Goal: Contribute content

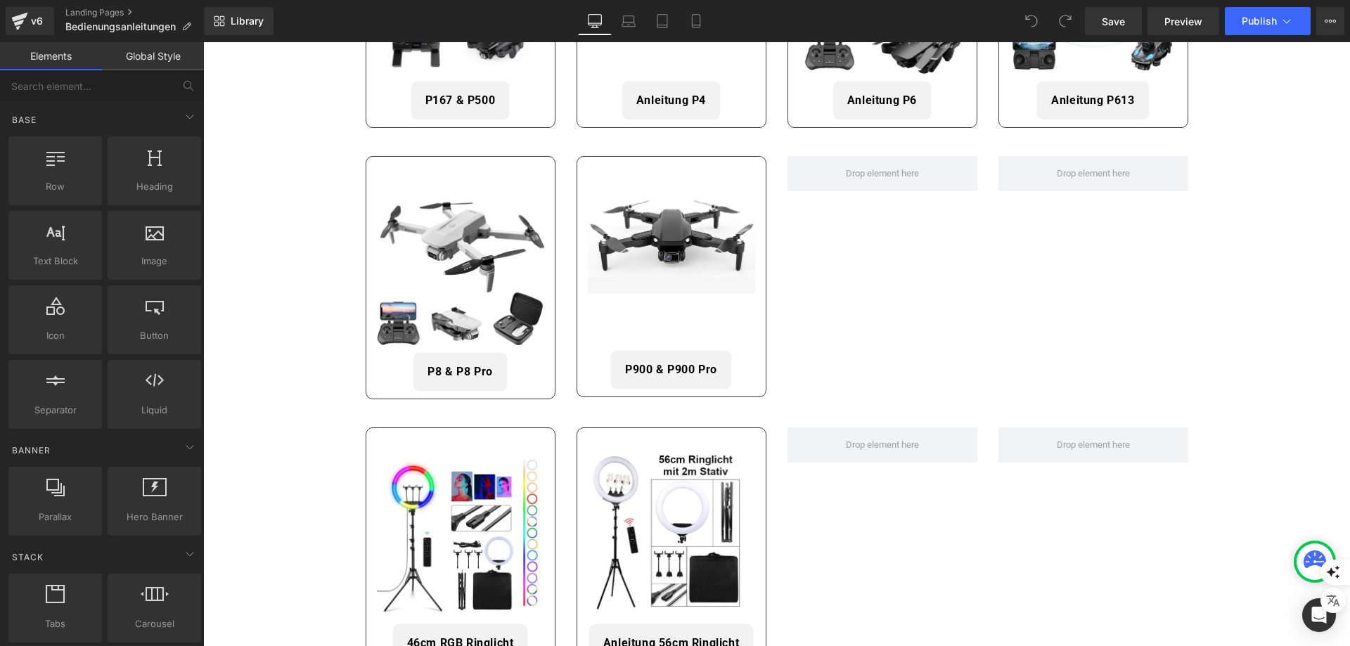
scroll to position [633, 0]
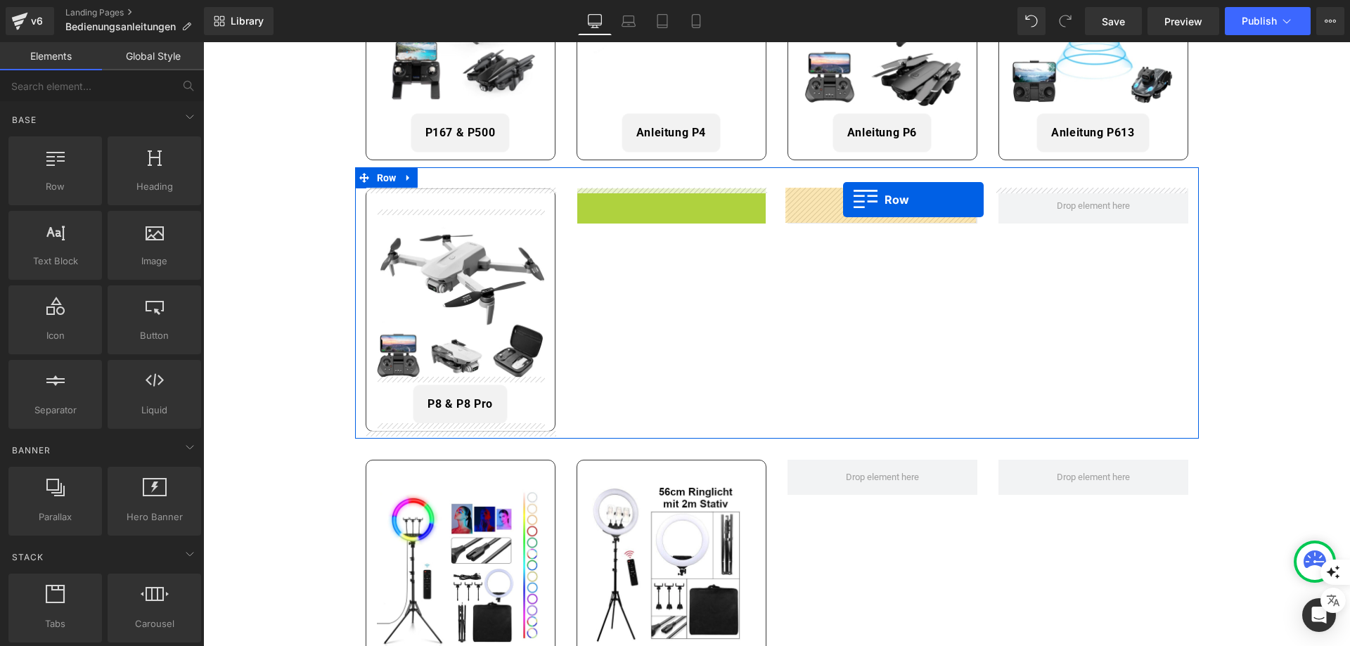
drag, startPoint x: 603, startPoint y: 196, endPoint x: 843, endPoint y: 200, distance: 240.6
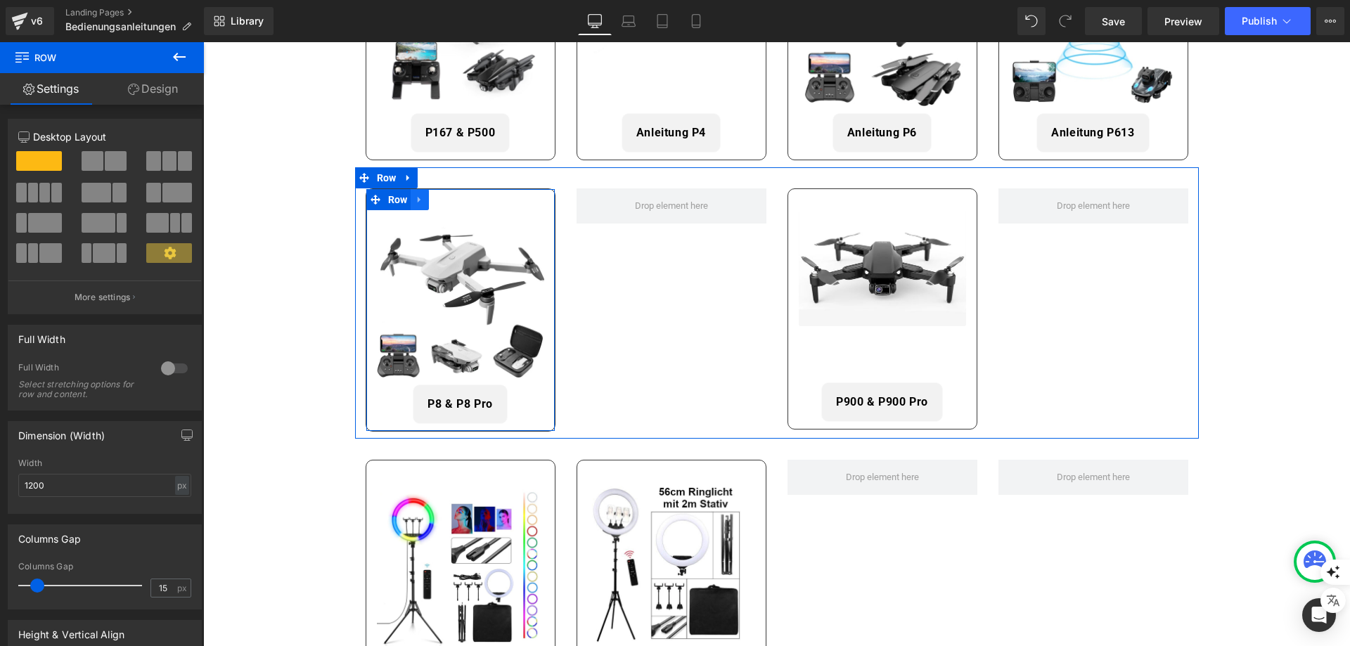
click at [419, 203] on icon at bounding box center [420, 199] width 10 height 11
click at [437, 202] on icon at bounding box center [438, 200] width 10 height 10
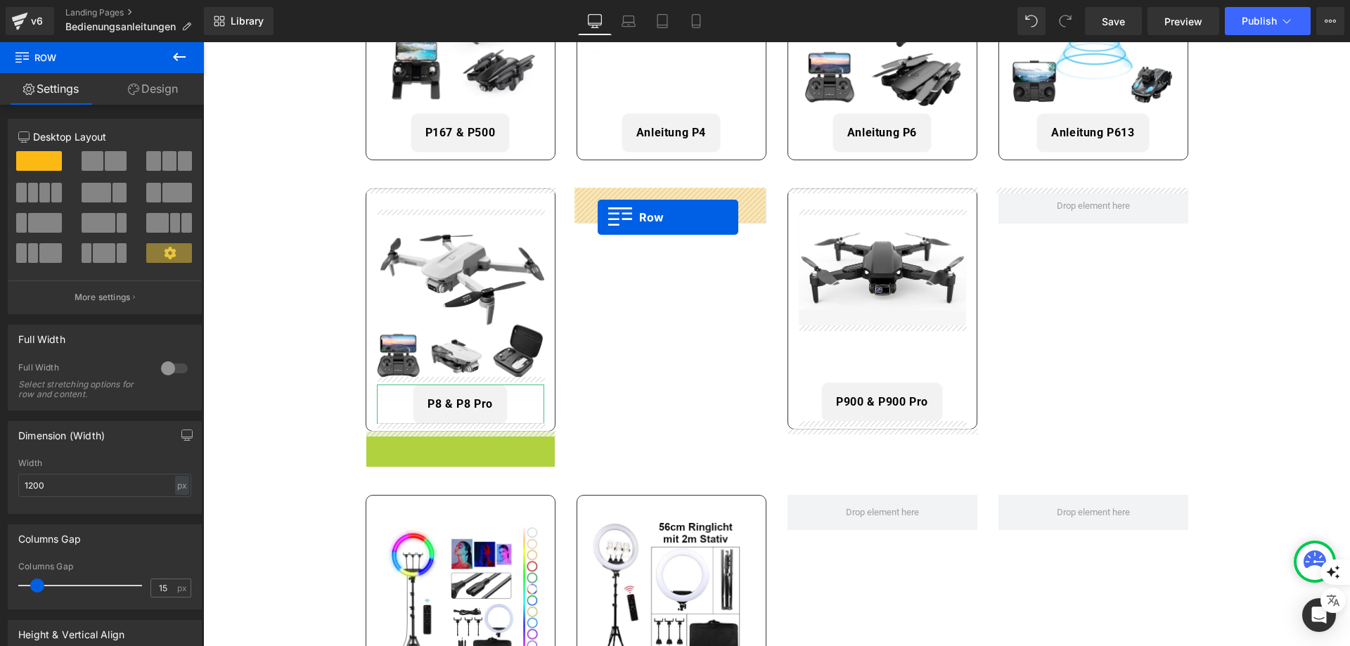
drag, startPoint x: 376, startPoint y: 442, endPoint x: 598, endPoint y: 217, distance: 315.3
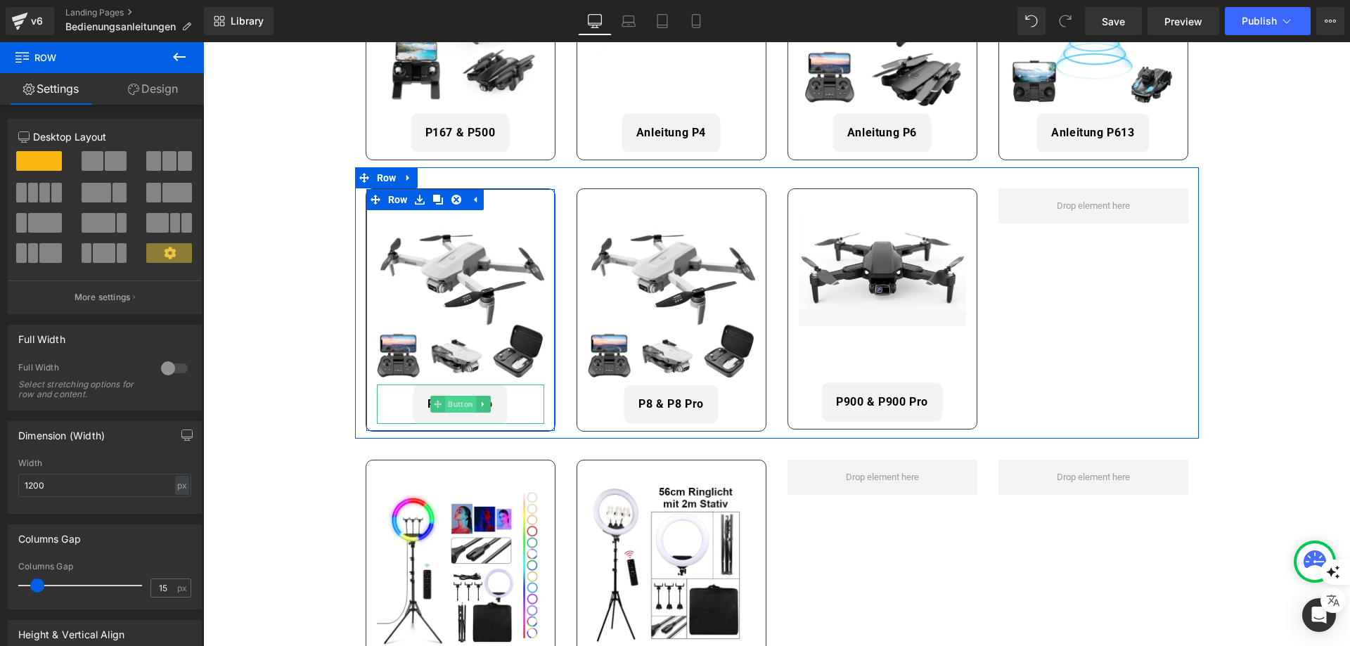
click at [459, 403] on span "Button" at bounding box center [460, 404] width 31 height 17
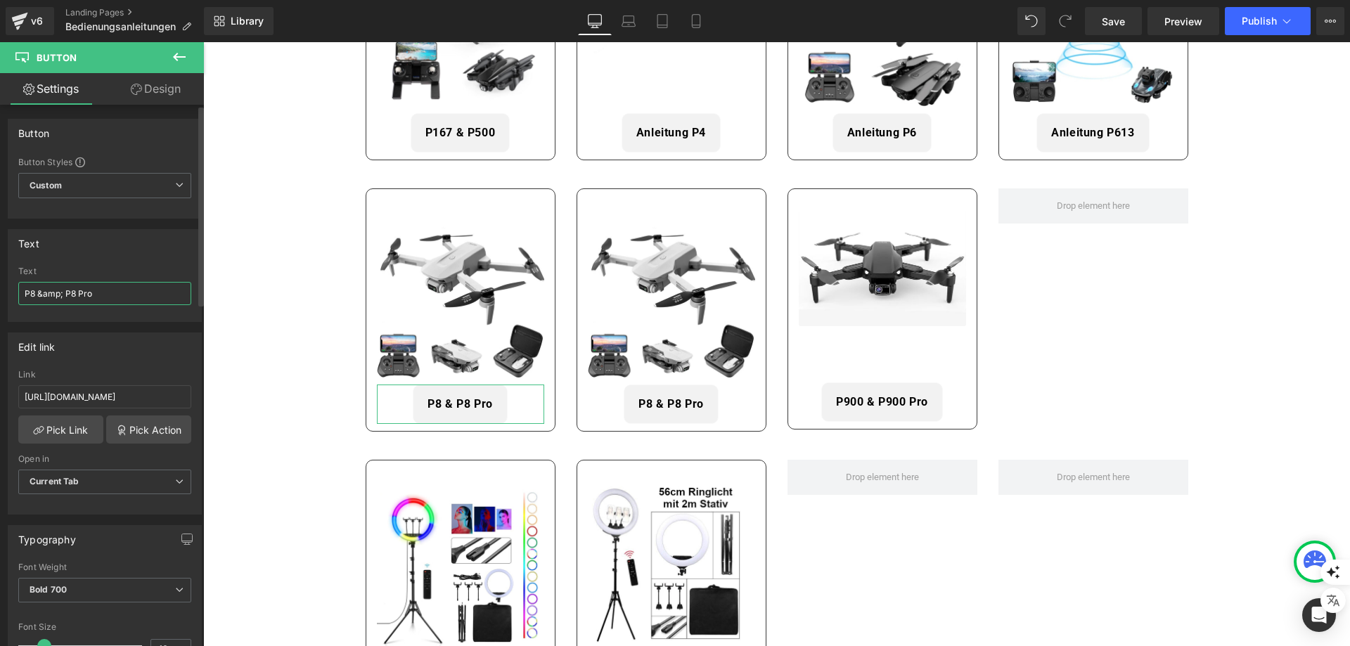
click at [23, 291] on input "P8 &amp; P8 Pro" at bounding box center [104, 293] width 173 height 23
type input "Anleitung P8"
click at [89, 352] on div "Edit link" at bounding box center [104, 346] width 193 height 27
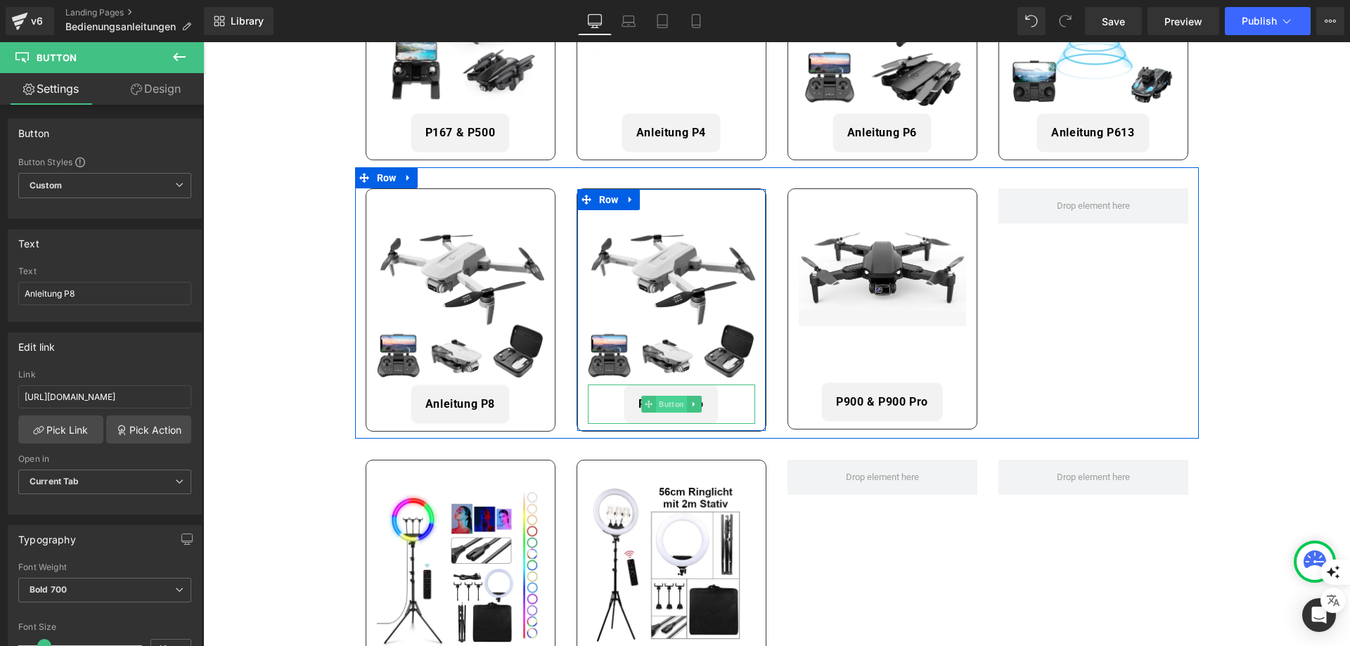
click at [670, 406] on span "Button" at bounding box center [671, 404] width 31 height 17
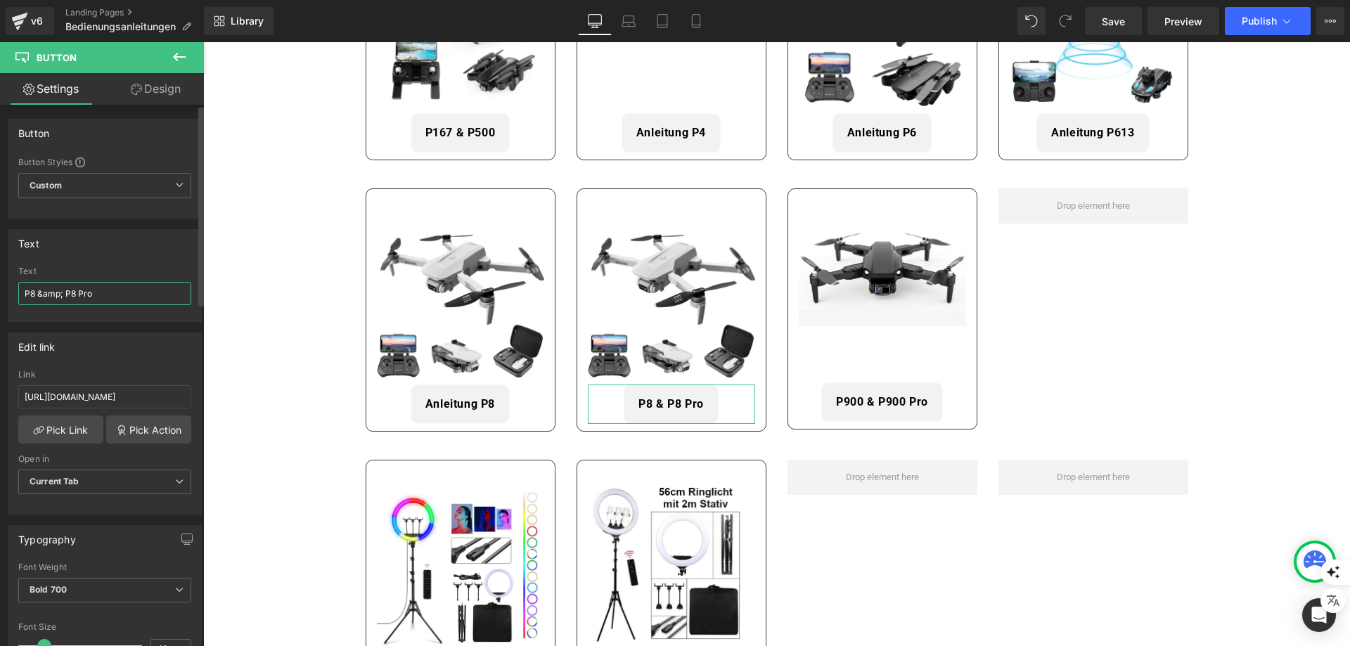
drag, startPoint x: 67, startPoint y: 295, endPoint x: 0, endPoint y: 267, distance: 72.8
click at [0, 267] on div "Text P8 &amp; P8 Pro Text P8 &amp; P8 Pro" at bounding box center [105, 270] width 210 height 103
paste input "Anleitung"
click at [106, 297] on input "Anleitung P8 Pro" at bounding box center [104, 293] width 173 height 23
type input "Anleitung P8 Pro"
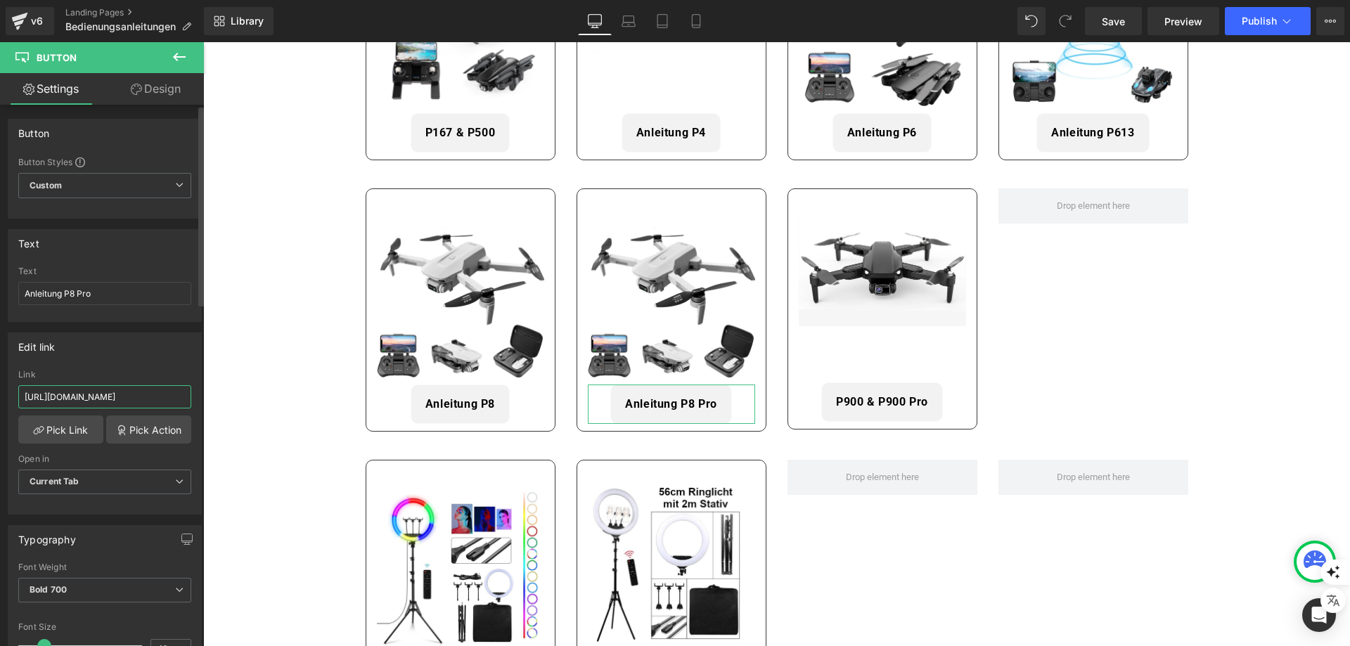
click at [103, 395] on input "[URL][DOMAIN_NAME]" at bounding box center [104, 396] width 173 height 23
paste input "Anleitung"
type input "[URL][DOMAIN_NAME]"
click at [135, 357] on div "Edit link" at bounding box center [104, 346] width 193 height 27
click at [101, 391] on input "[URL][DOMAIN_NAME]" at bounding box center [104, 396] width 173 height 23
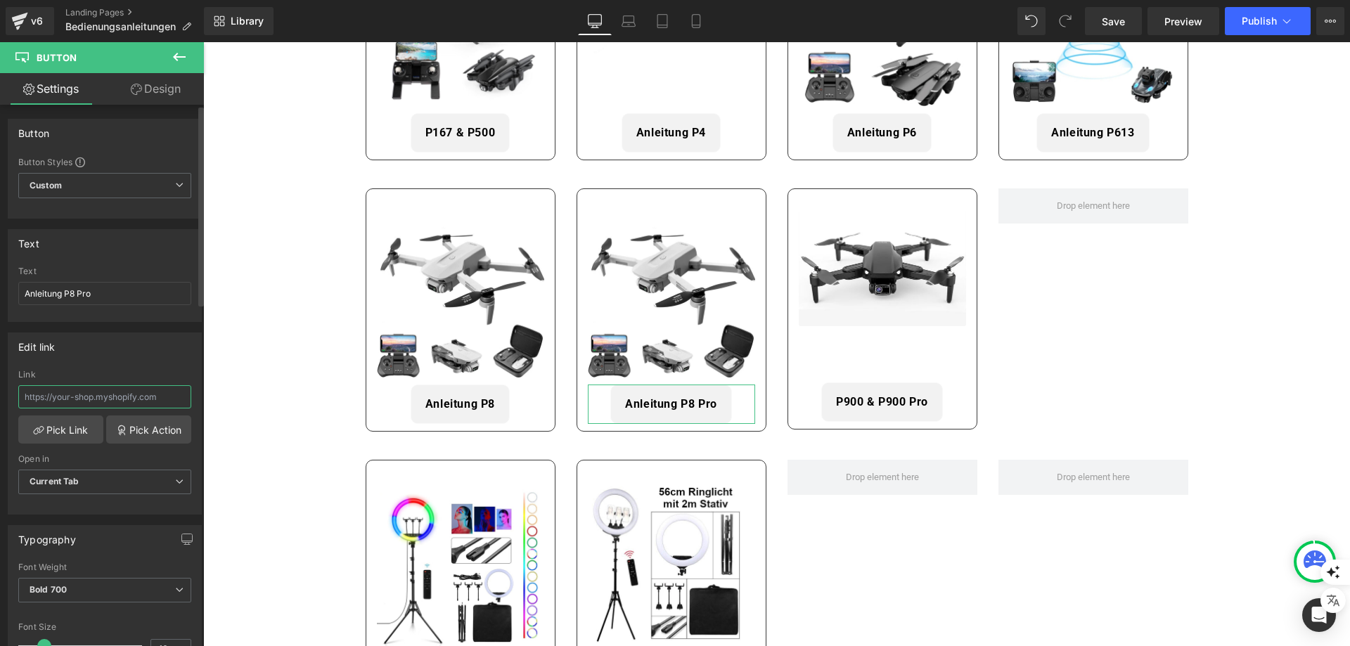
paste input "[URL][DOMAIN_NAME]"
type input "[URL][DOMAIN_NAME]"
click at [87, 364] on div "Edit link [URL][DOMAIN_NAME] Link [URL][DOMAIN_NAME] Pick Link Pick Action Curr…" at bounding box center [105, 424] width 194 height 182
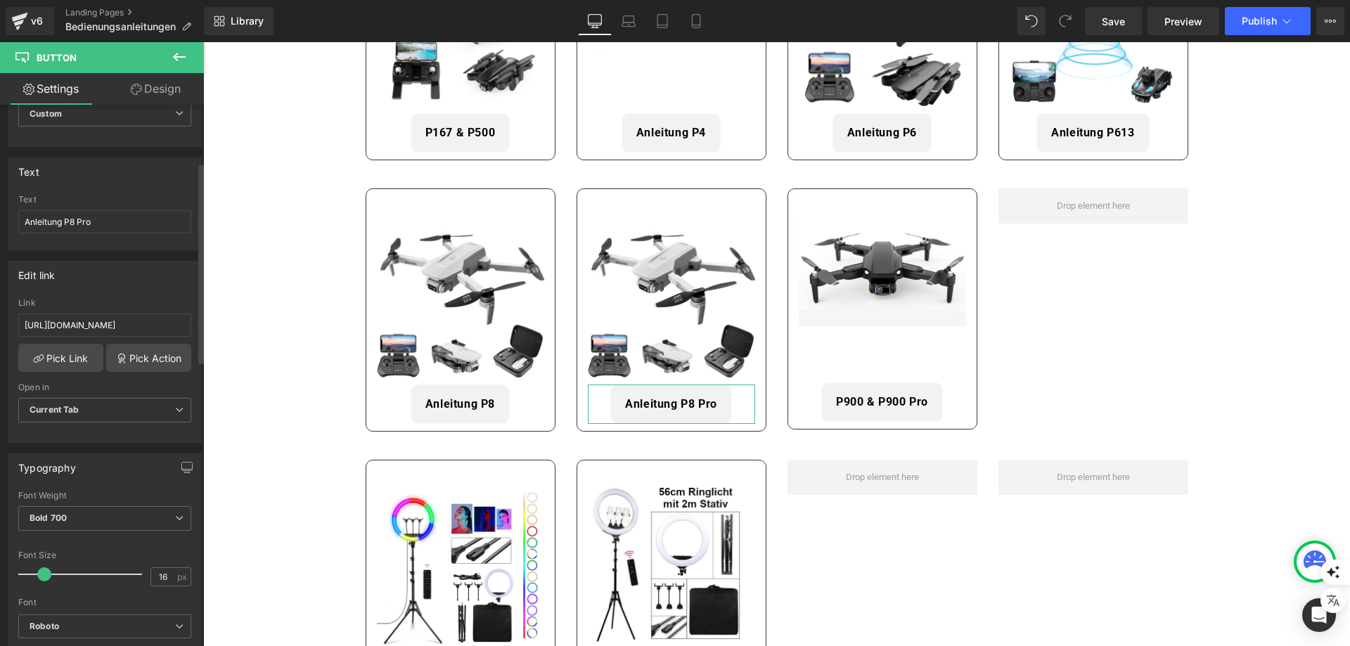
scroll to position [0, 0]
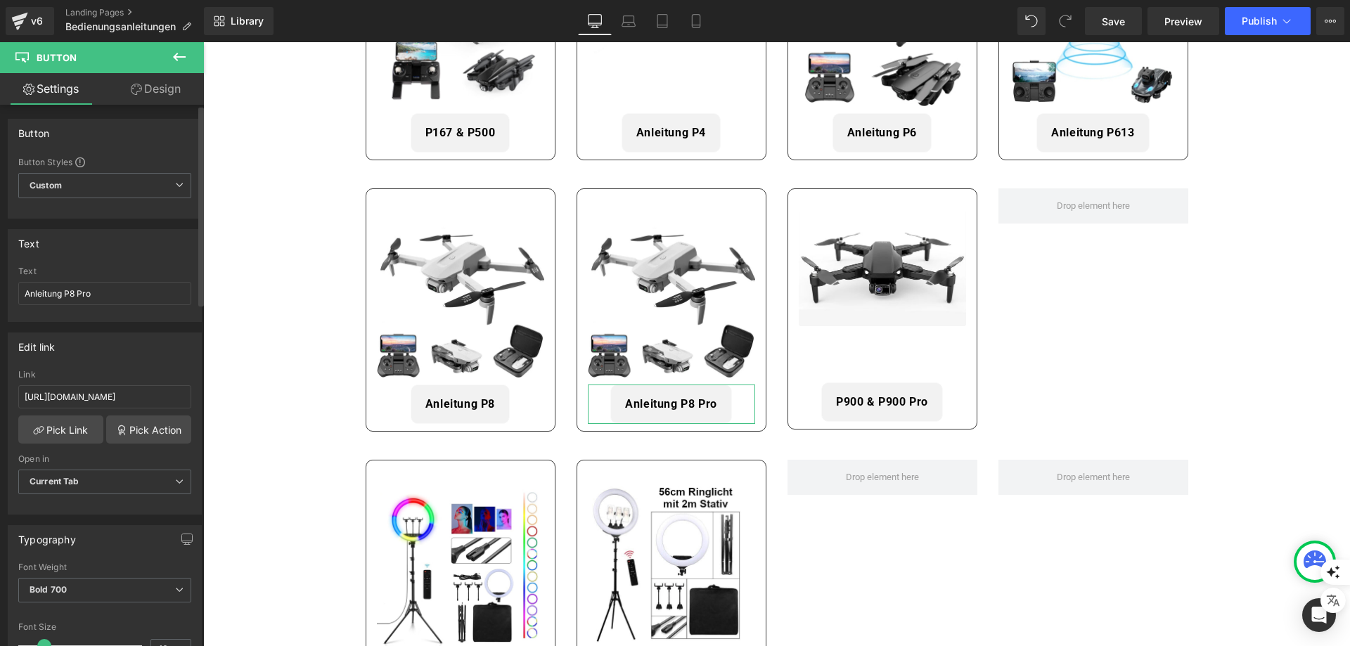
click at [99, 225] on div "Text Anleitung P8 Pro Text Anleitung P8 Pro" at bounding box center [105, 270] width 210 height 103
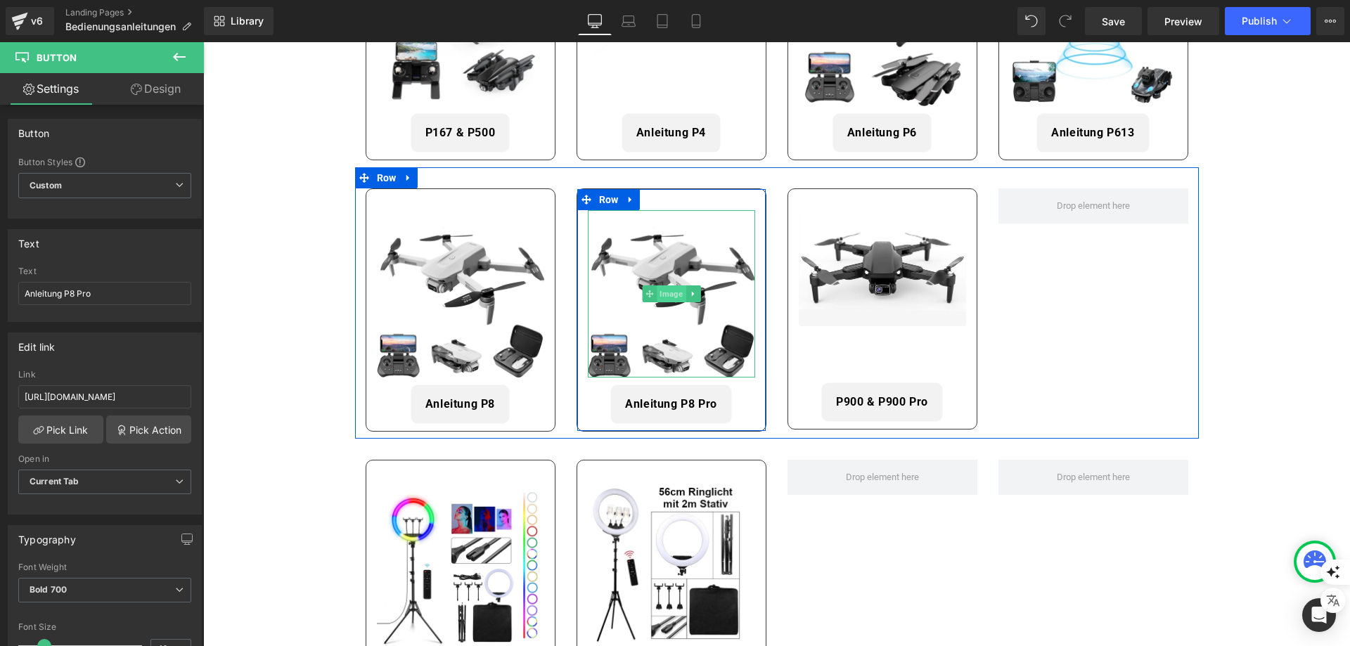
click at [671, 292] on span "Image" at bounding box center [671, 294] width 29 height 17
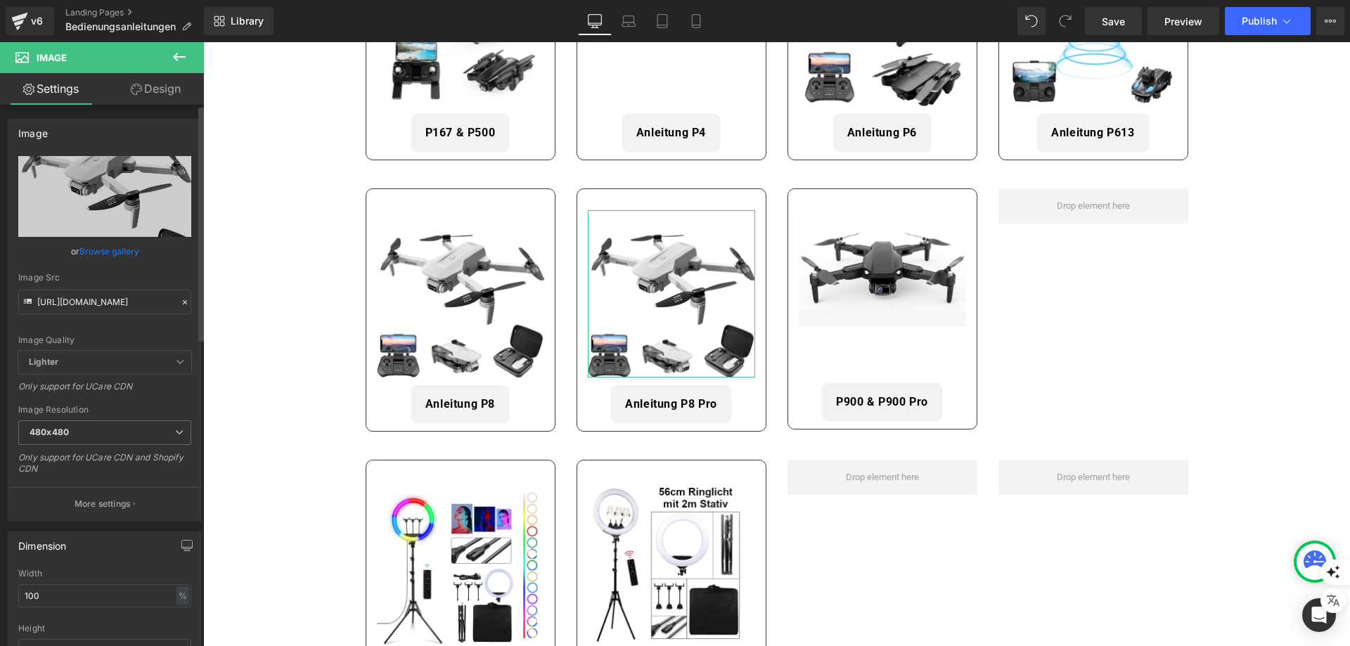
click at [110, 253] on link "Browse gallery" at bounding box center [109, 251] width 60 height 25
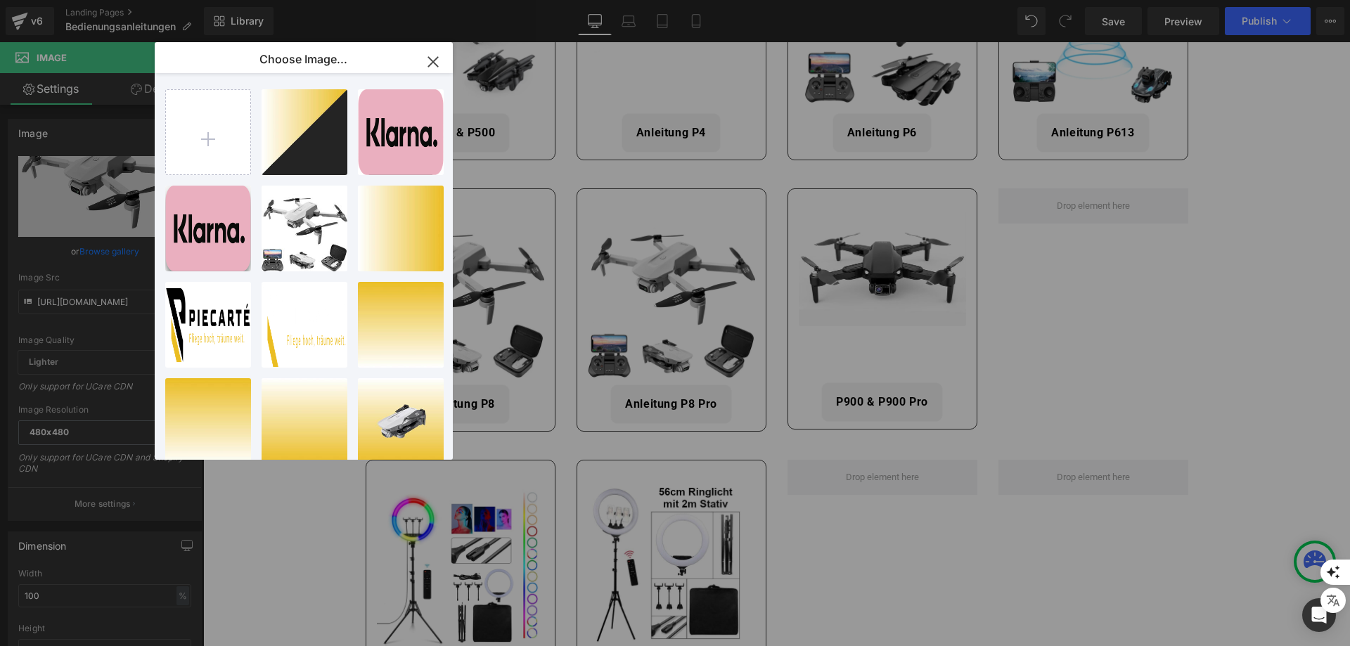
click at [428, 65] on icon "button" at bounding box center [433, 62] width 23 height 23
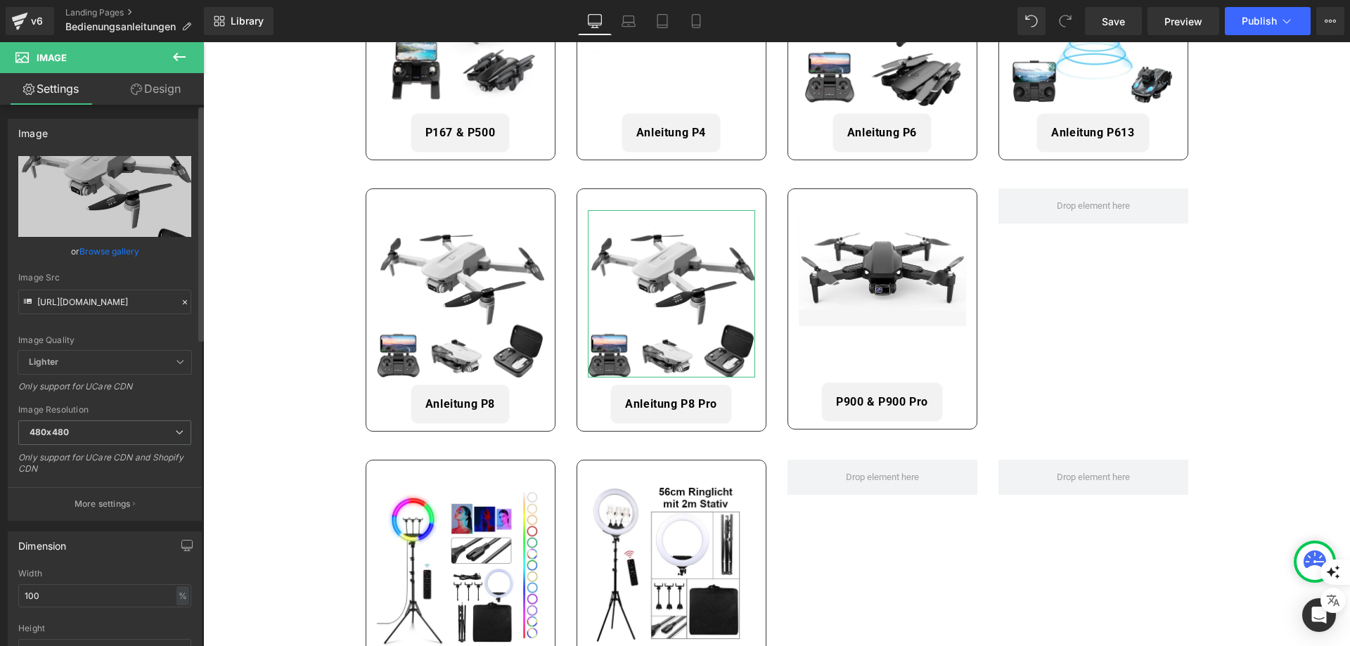
click at [180, 304] on icon at bounding box center [185, 303] width 10 height 10
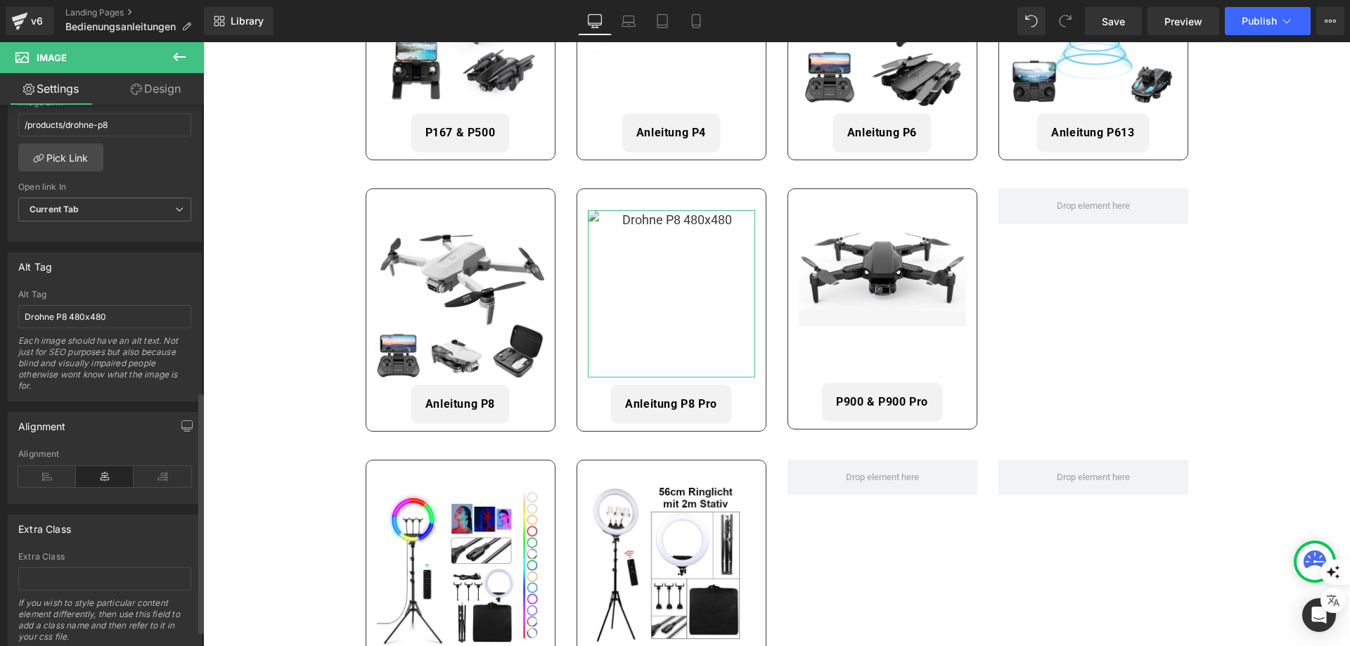
scroll to position [679, 0]
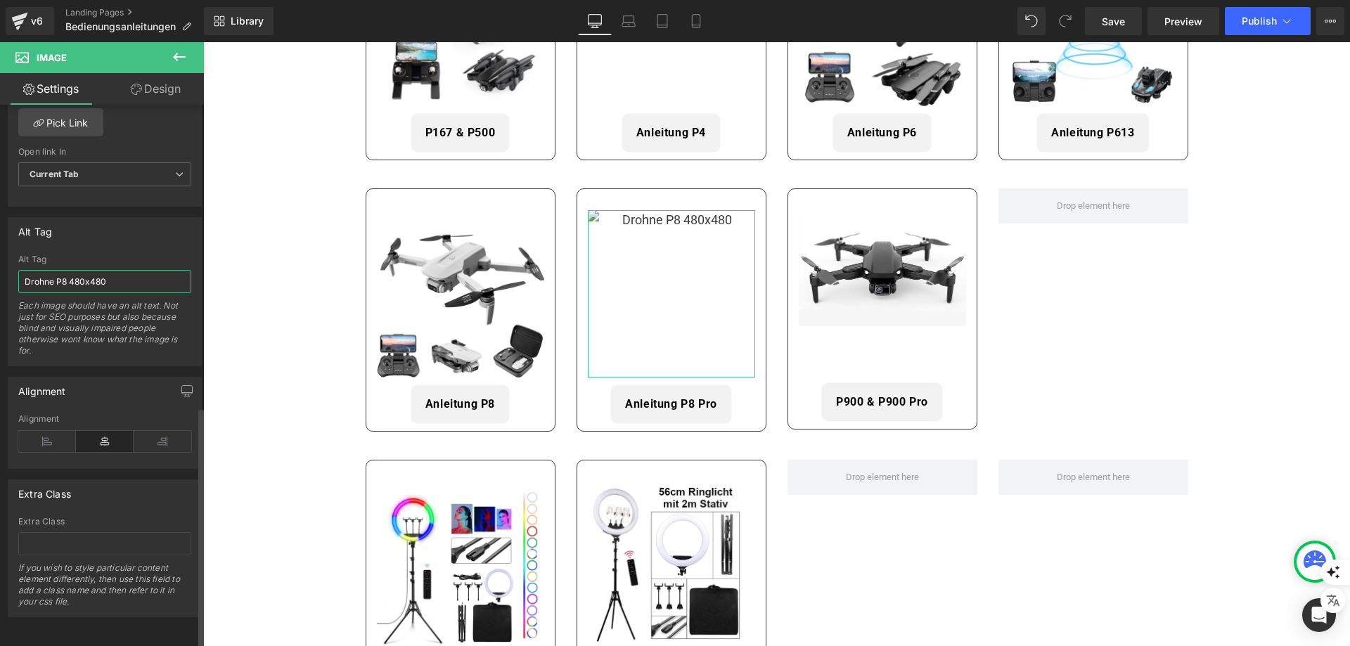
click at [72, 270] on input "Drohne P8 480x480" at bounding box center [104, 281] width 173 height 23
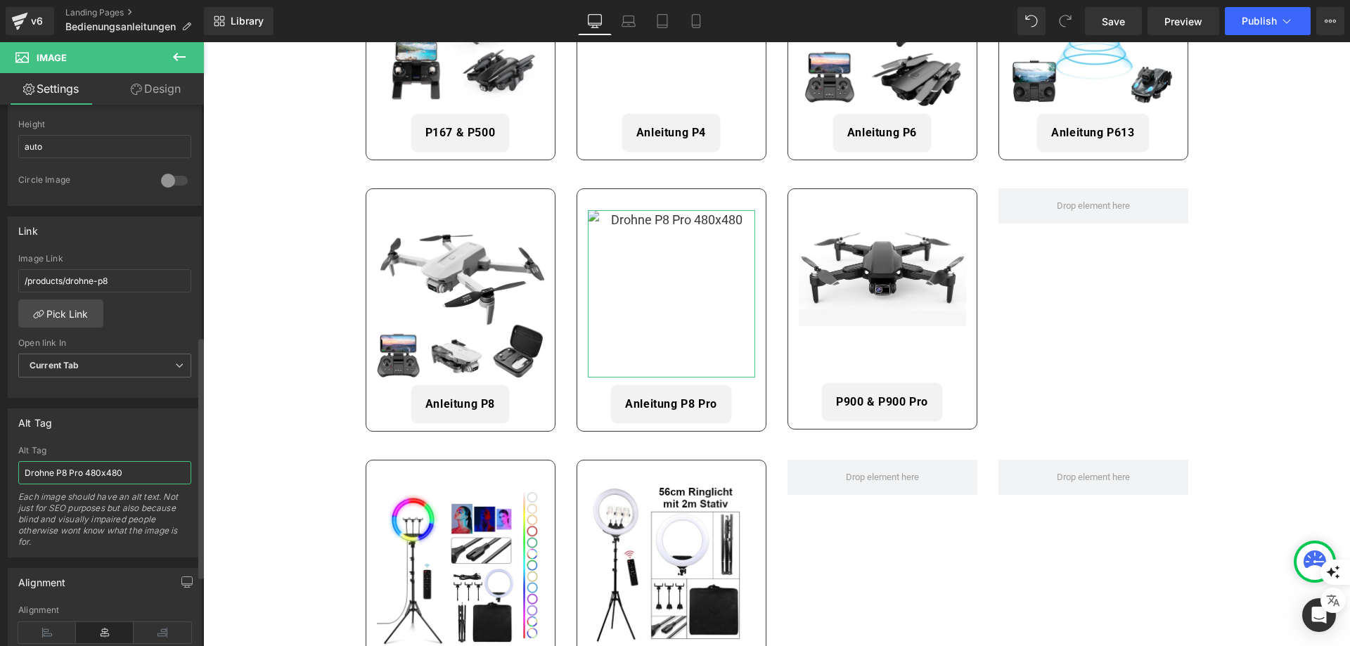
scroll to position [397, 0]
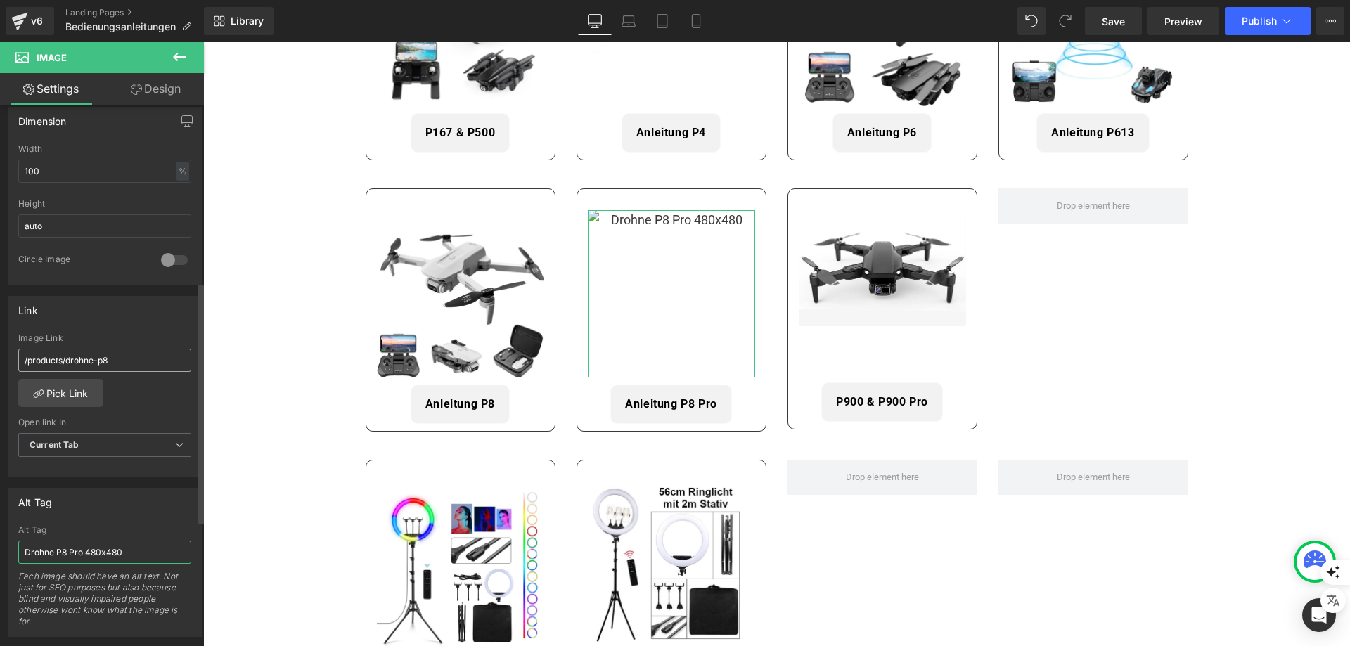
type input "Drohne P8 Pro 480x480"
click at [136, 359] on input "/products/drohne-p8" at bounding box center [104, 360] width 173 height 23
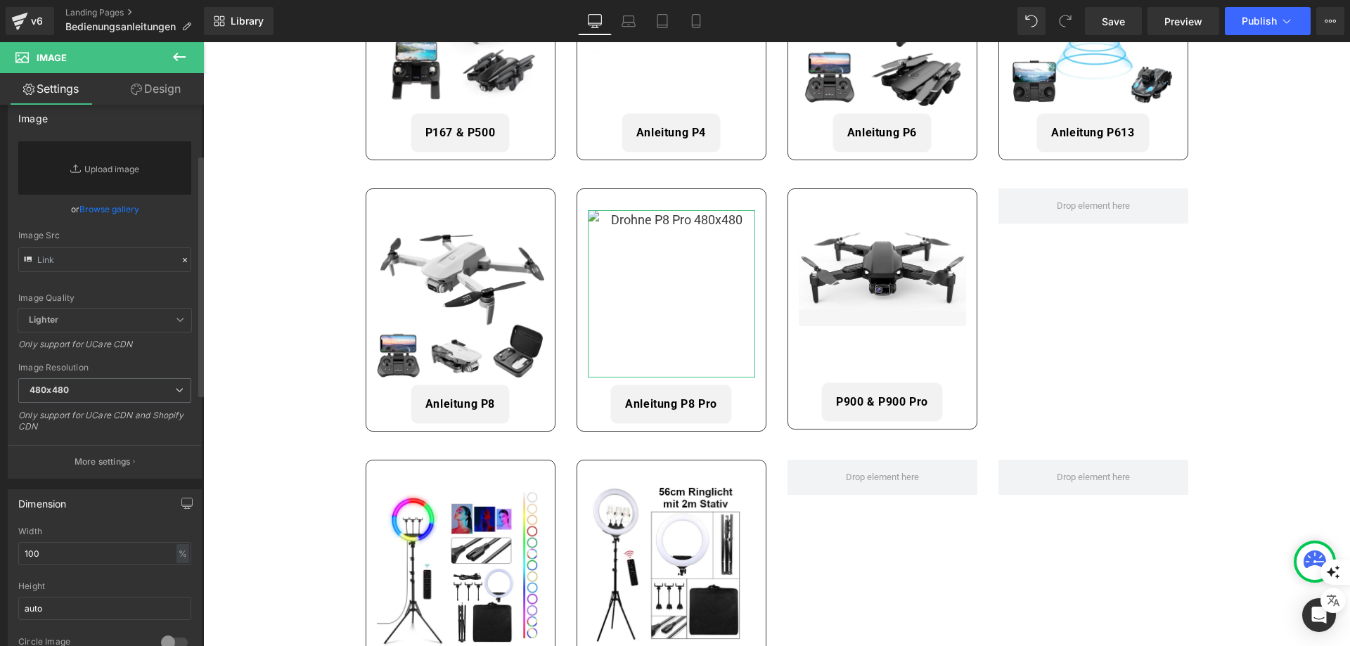
scroll to position [0, 0]
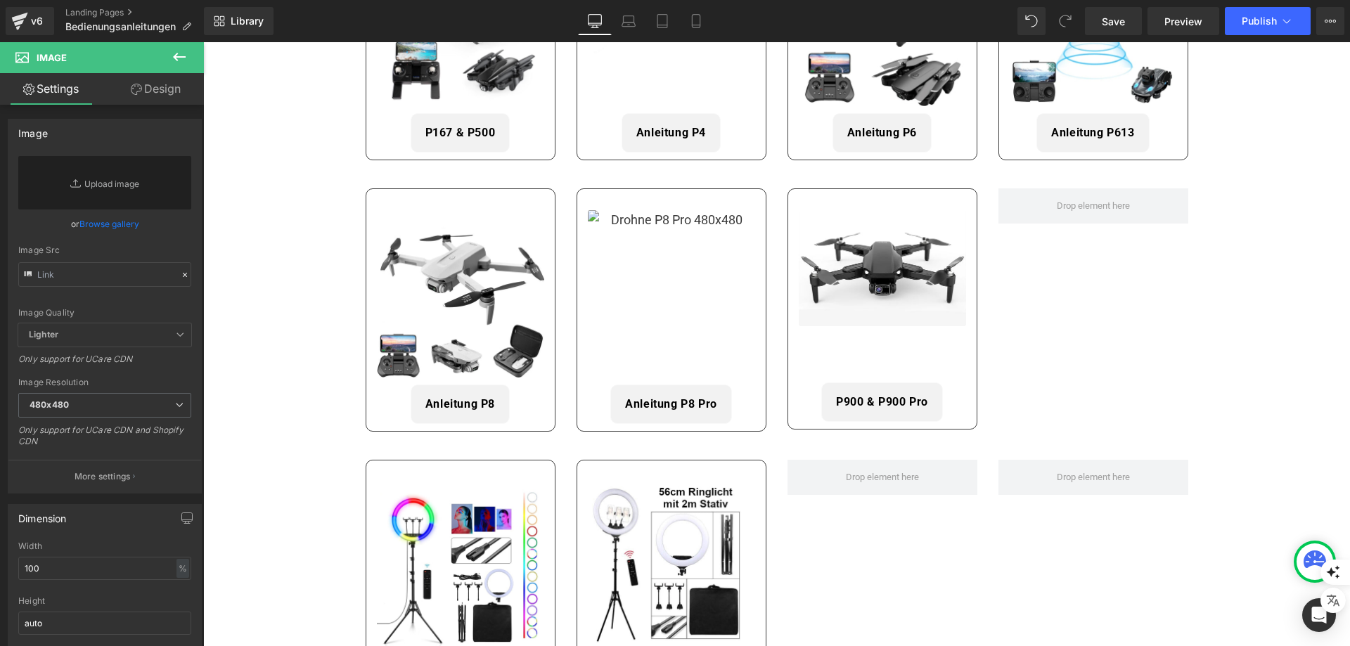
type input "/products/drohne-p8-pro"
click at [71, 269] on input "text" at bounding box center [104, 274] width 173 height 25
paste input "[URL][DOMAIN_NAME]"
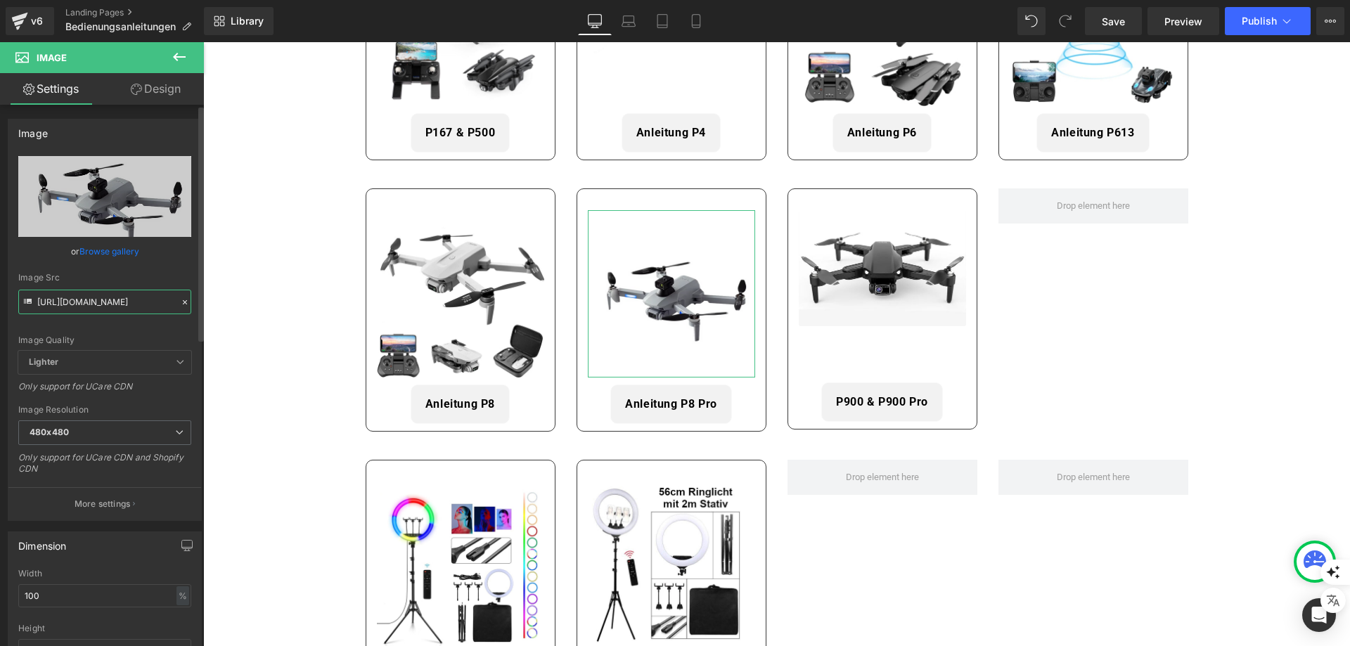
type input "[URL][DOMAIN_NAME]"
click at [34, 252] on div "or Browse gallery" at bounding box center [104, 251] width 173 height 15
click at [1102, 23] on link "Save" at bounding box center [1113, 21] width 57 height 28
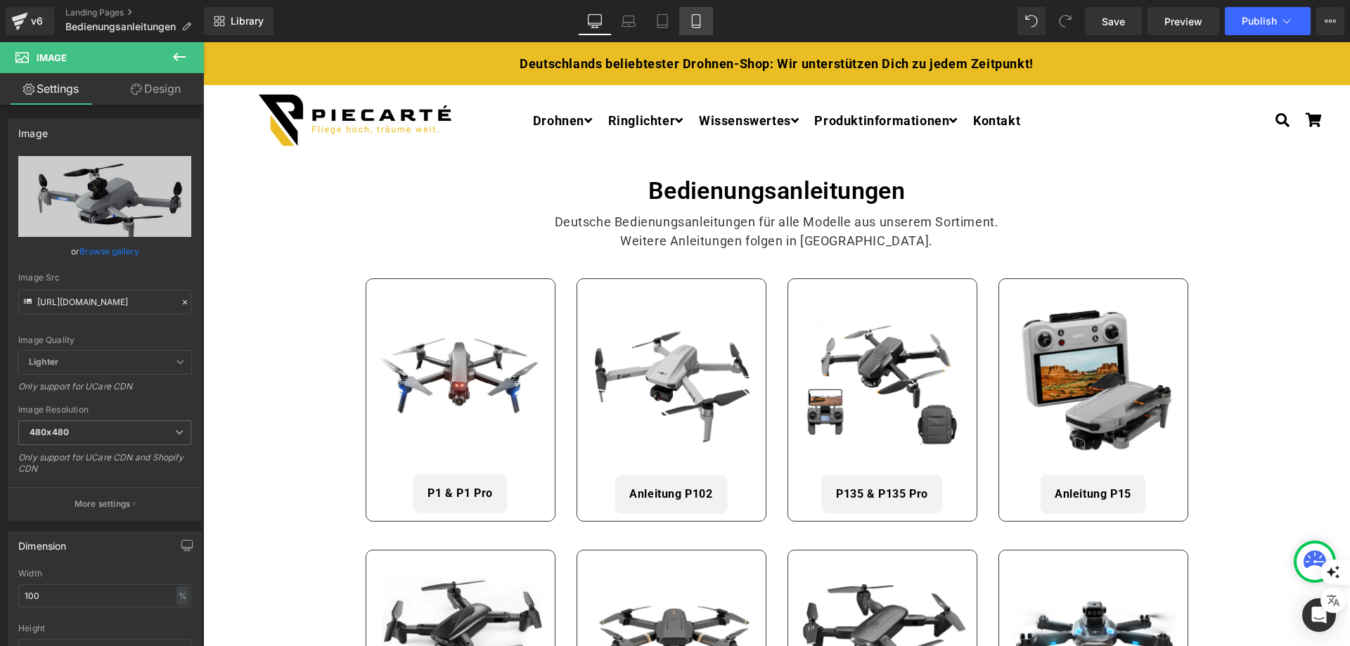
click at [696, 25] on icon at bounding box center [696, 25] width 8 height 0
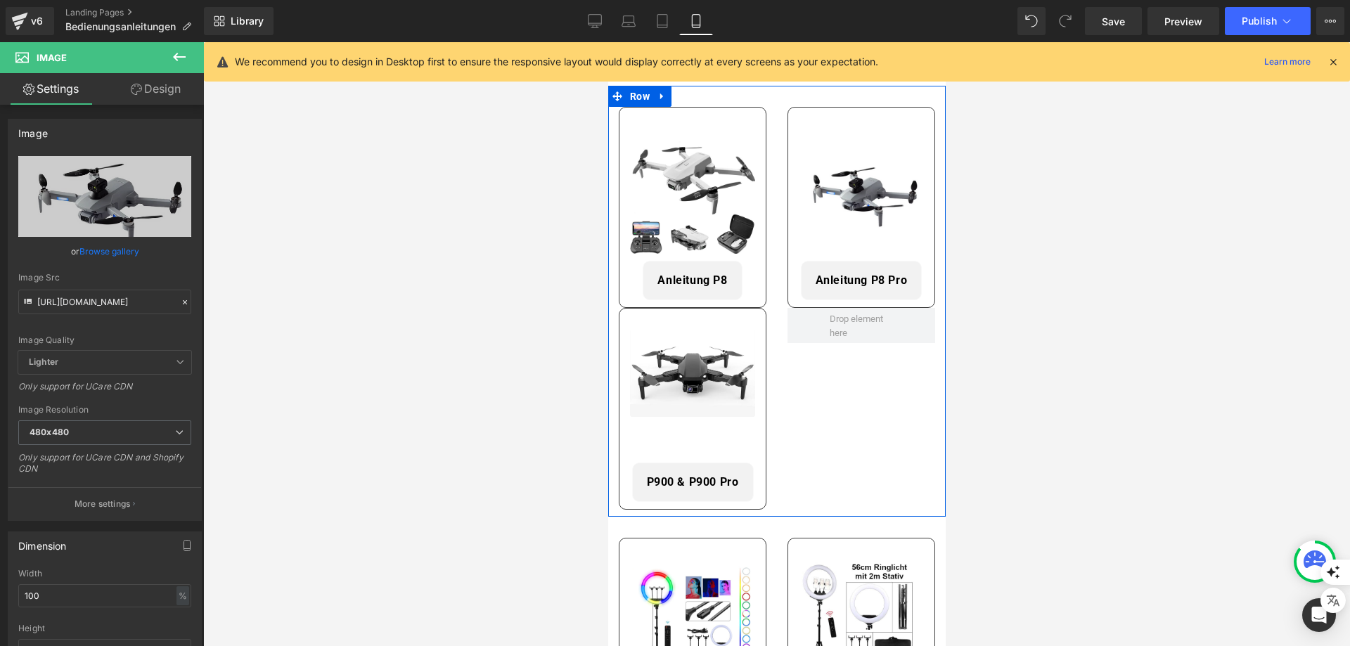
scroll to position [1125, 0]
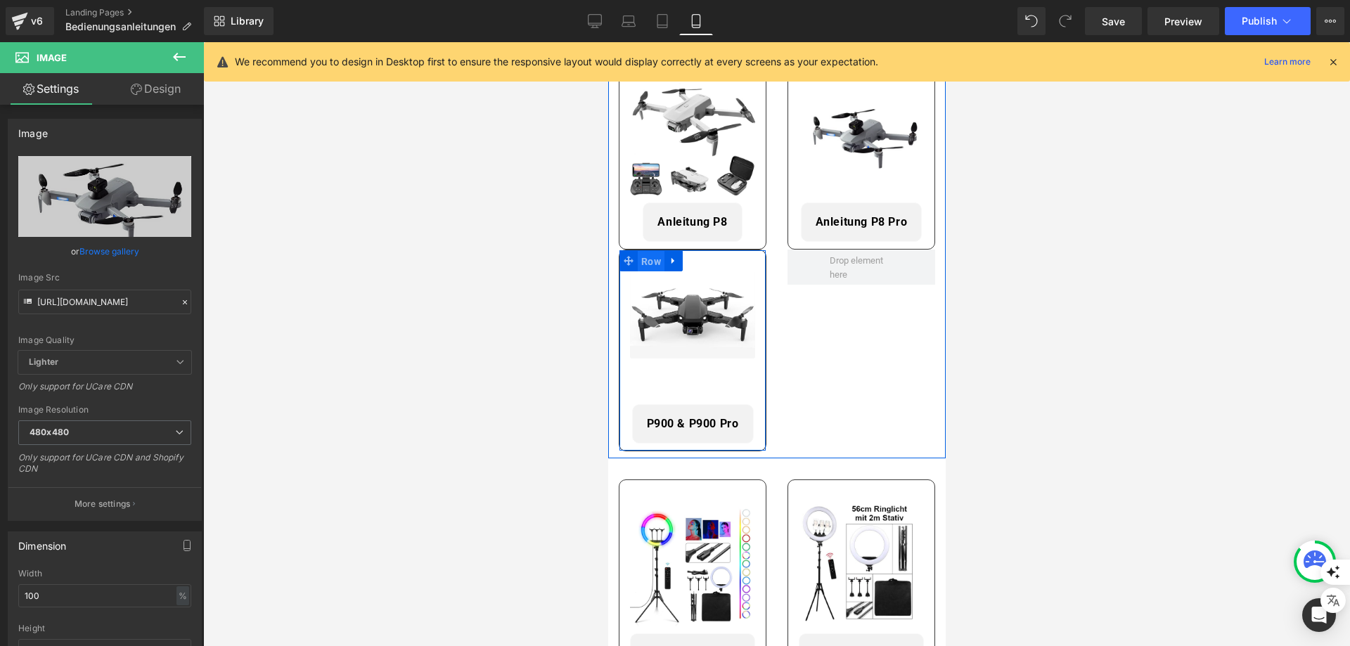
click at [646, 252] on span "Row" at bounding box center [650, 261] width 27 height 21
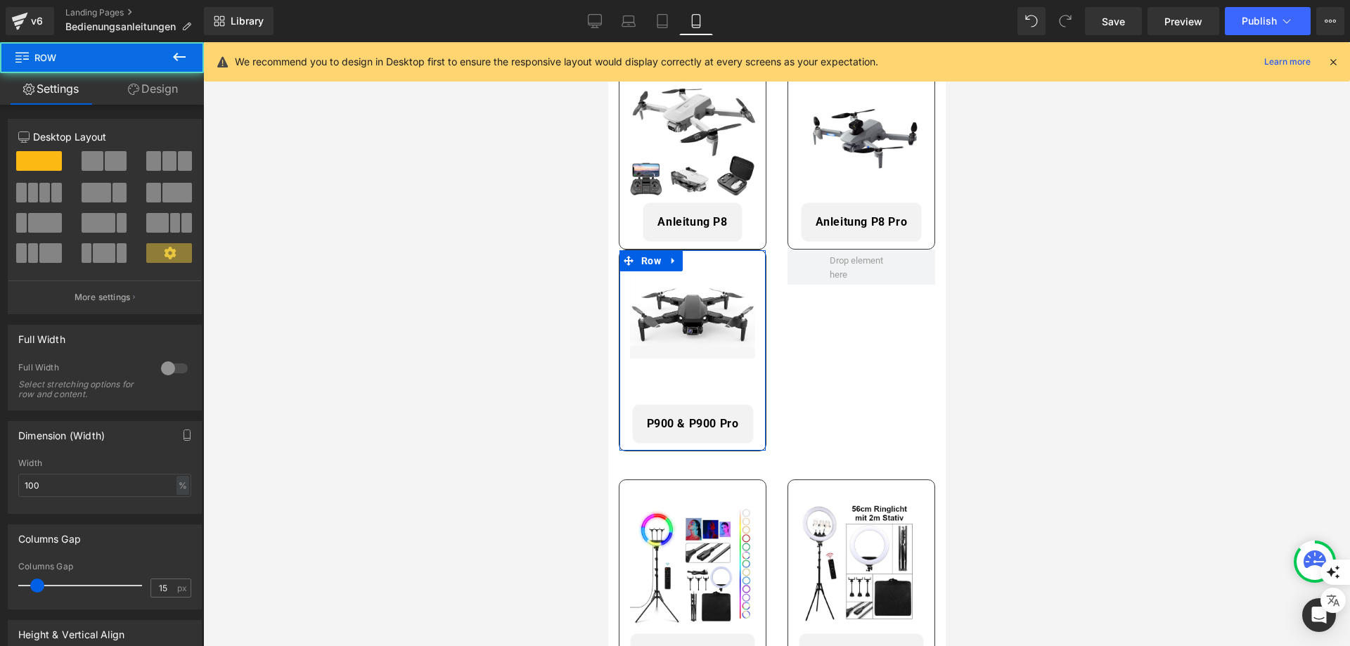
click at [152, 93] on link "Design" at bounding box center [153, 89] width 102 height 32
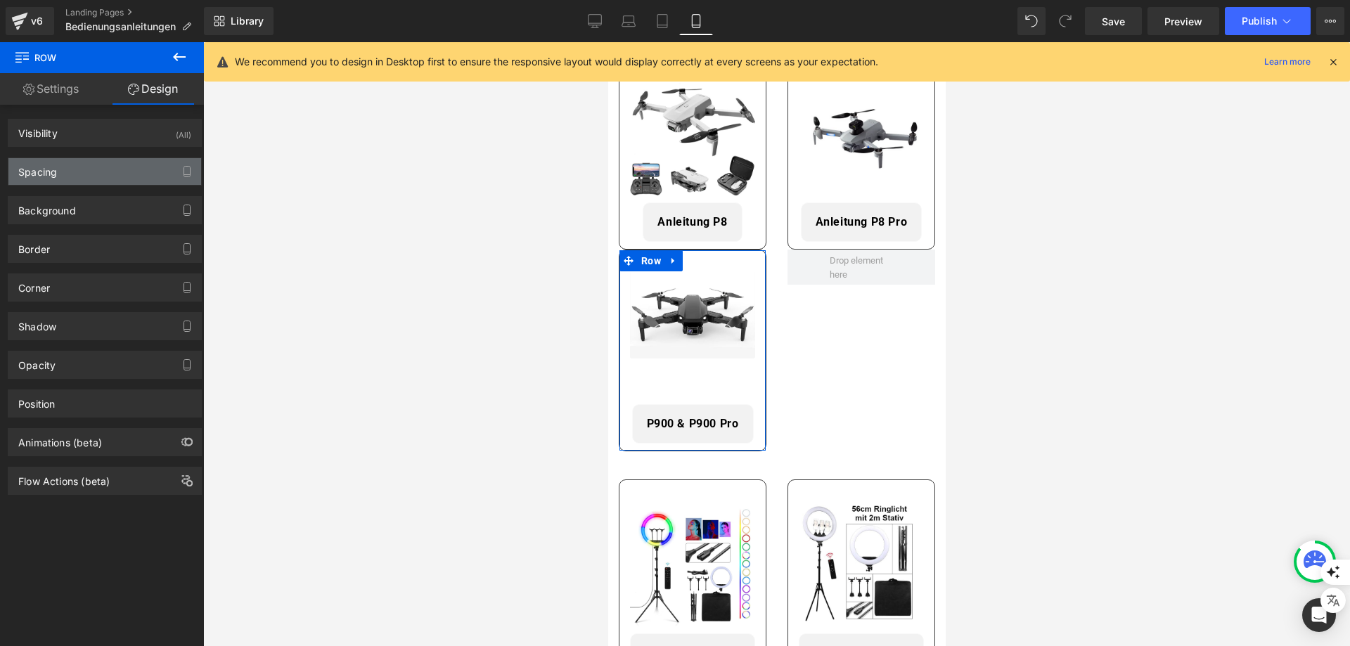
click at [53, 181] on div "Spacing" at bounding box center [104, 171] width 193 height 27
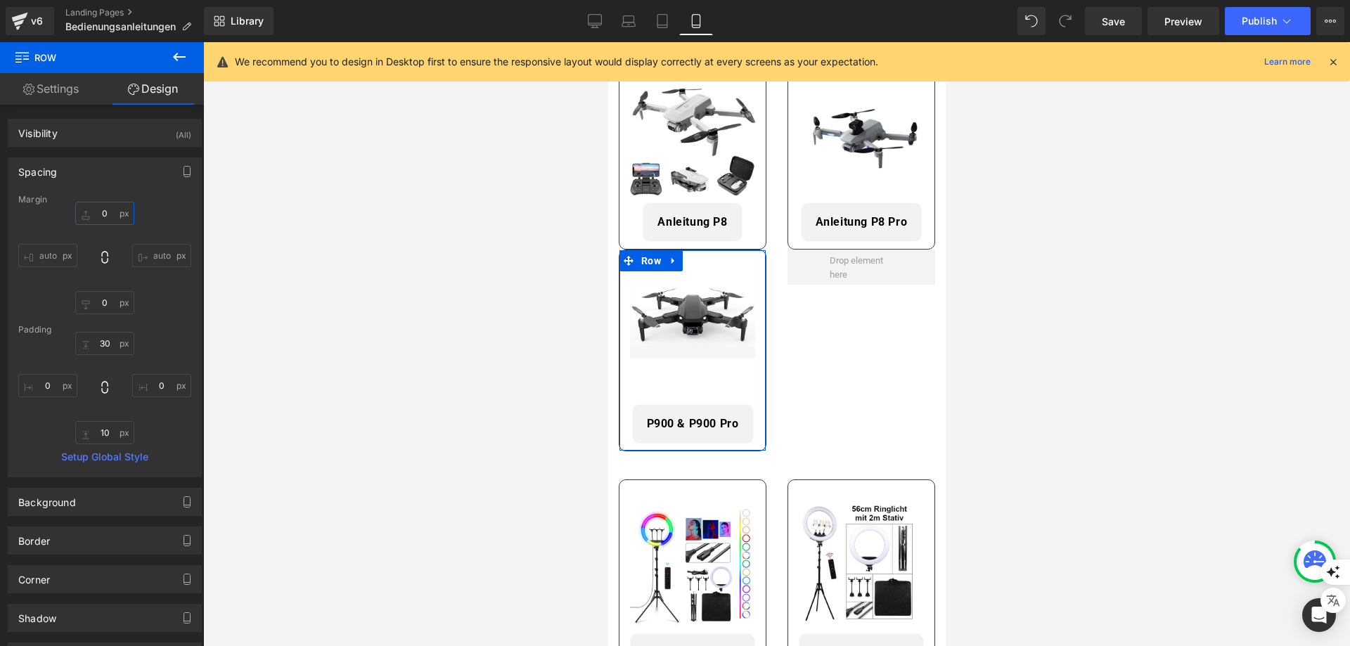
click at [106, 214] on input "0" at bounding box center [104, 213] width 59 height 23
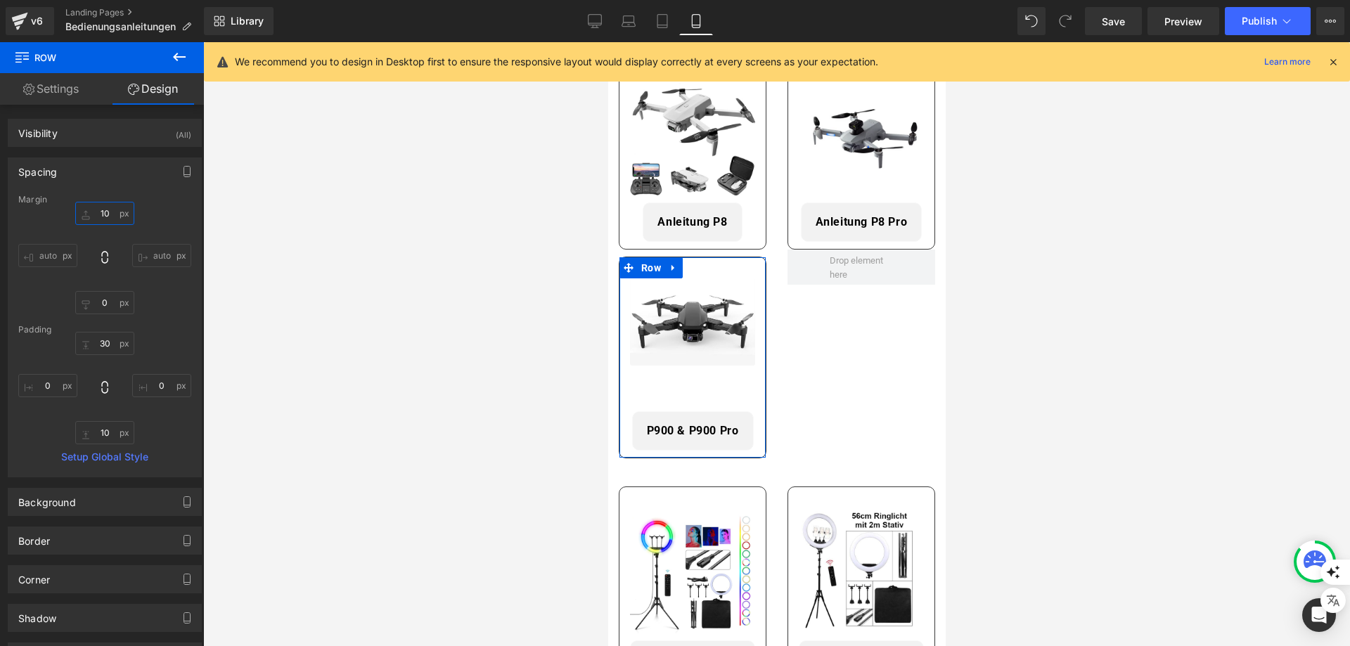
drag, startPoint x: 103, startPoint y: 214, endPoint x: 89, endPoint y: 217, distance: 15.0
click at [89, 217] on input "10" at bounding box center [104, 213] width 59 height 23
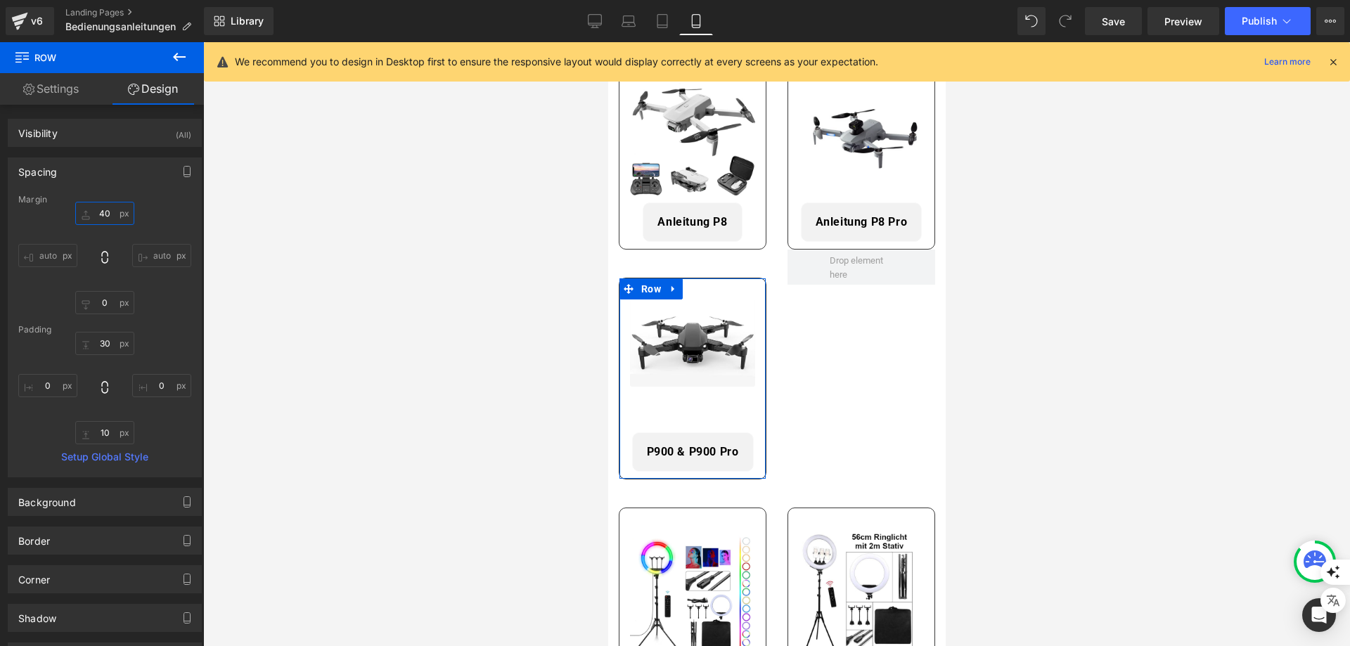
type input "40"
click at [171, 321] on div "Margin 40 40 auto auto 0px 0 auto auto [GEOGRAPHIC_DATA] 30px 30 0px 0 10px 10 …" at bounding box center [104, 336] width 193 height 282
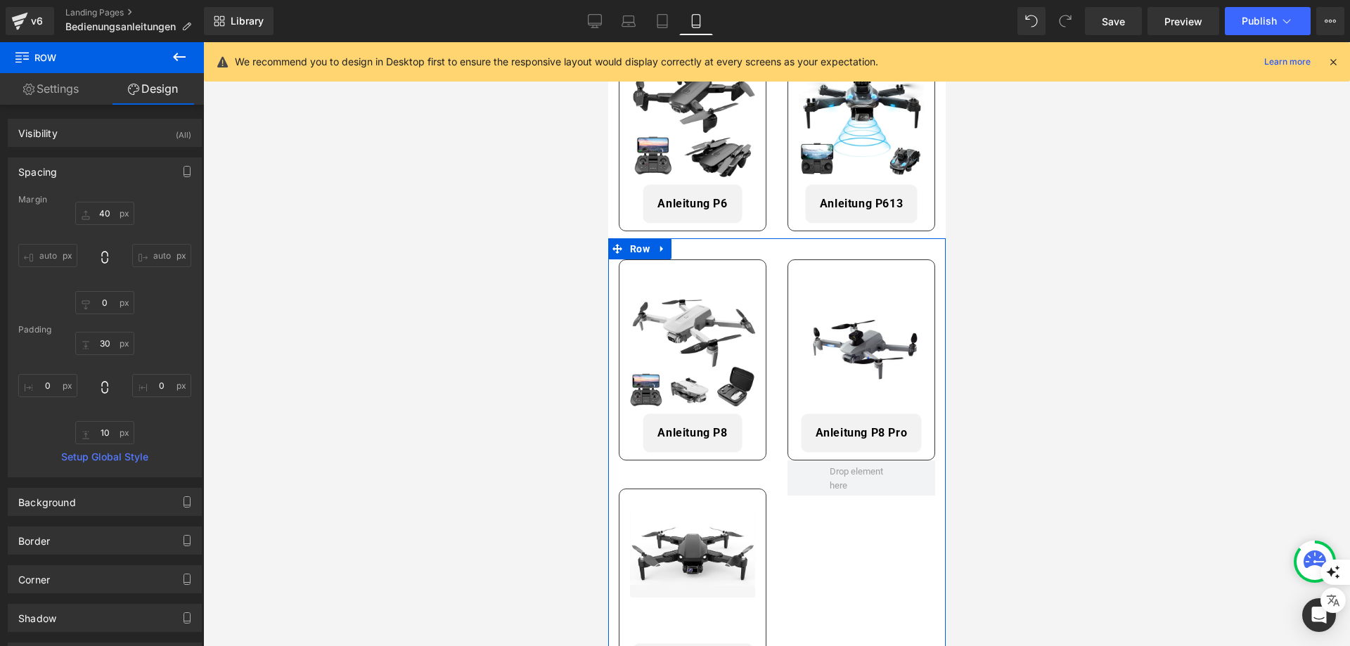
scroll to position [703, 0]
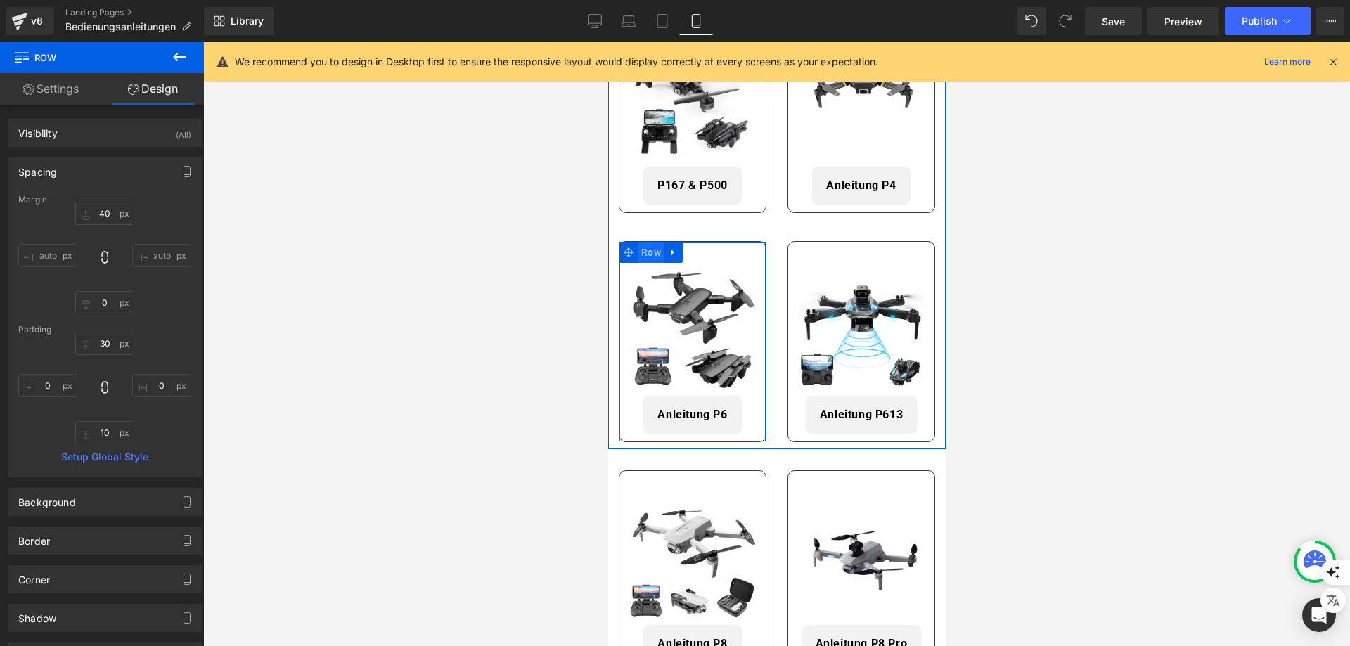
click at [651, 243] on span "Row" at bounding box center [650, 252] width 27 height 21
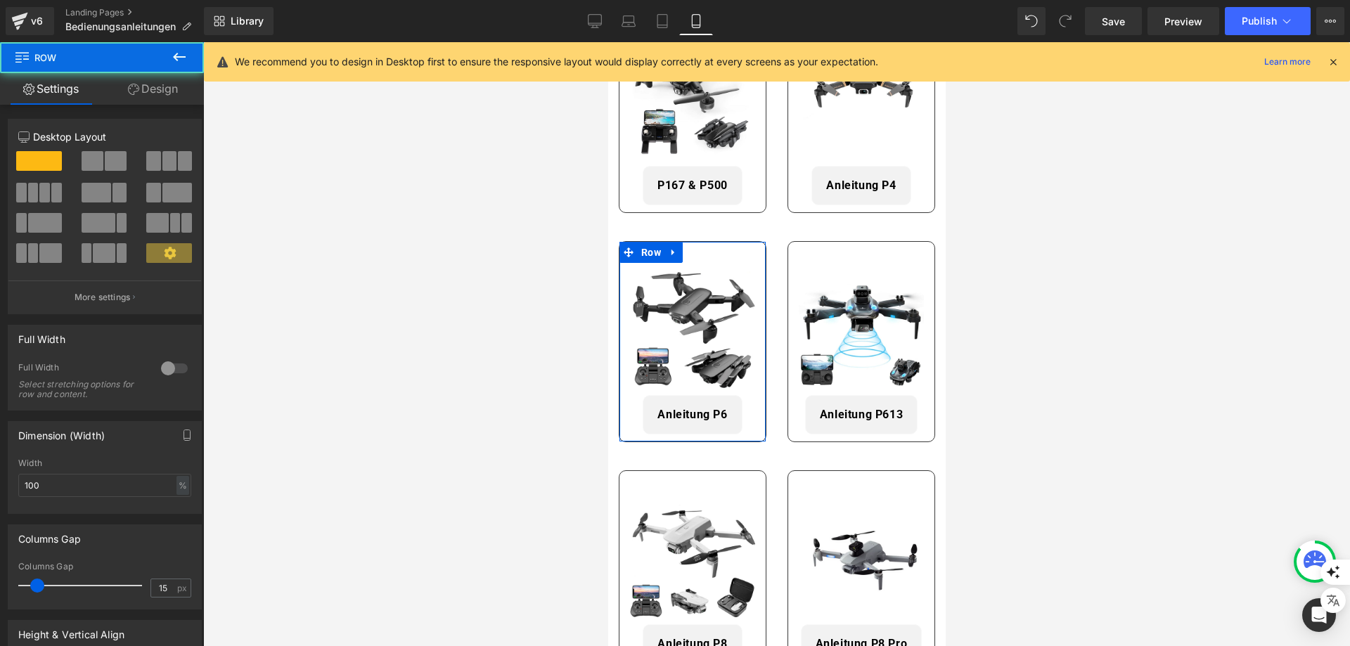
click at [158, 96] on link "Design" at bounding box center [153, 89] width 102 height 32
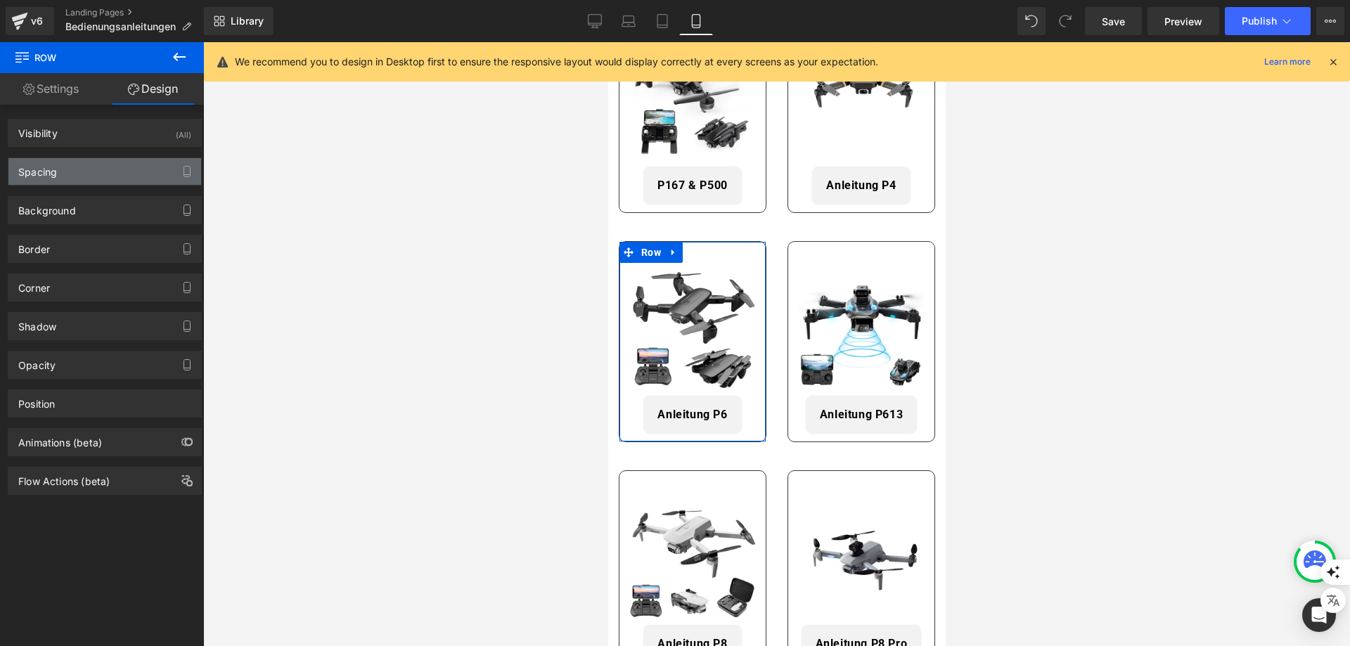
click at [95, 172] on div "Spacing" at bounding box center [104, 171] width 193 height 27
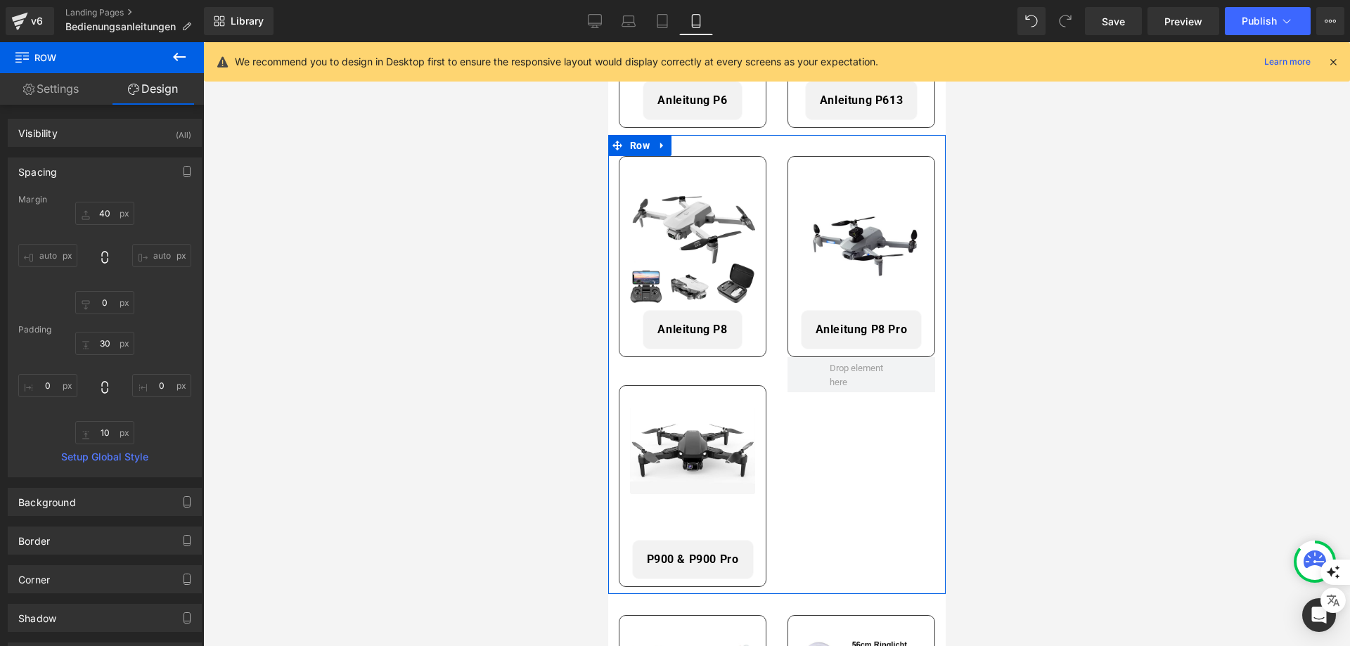
scroll to position [985, 0]
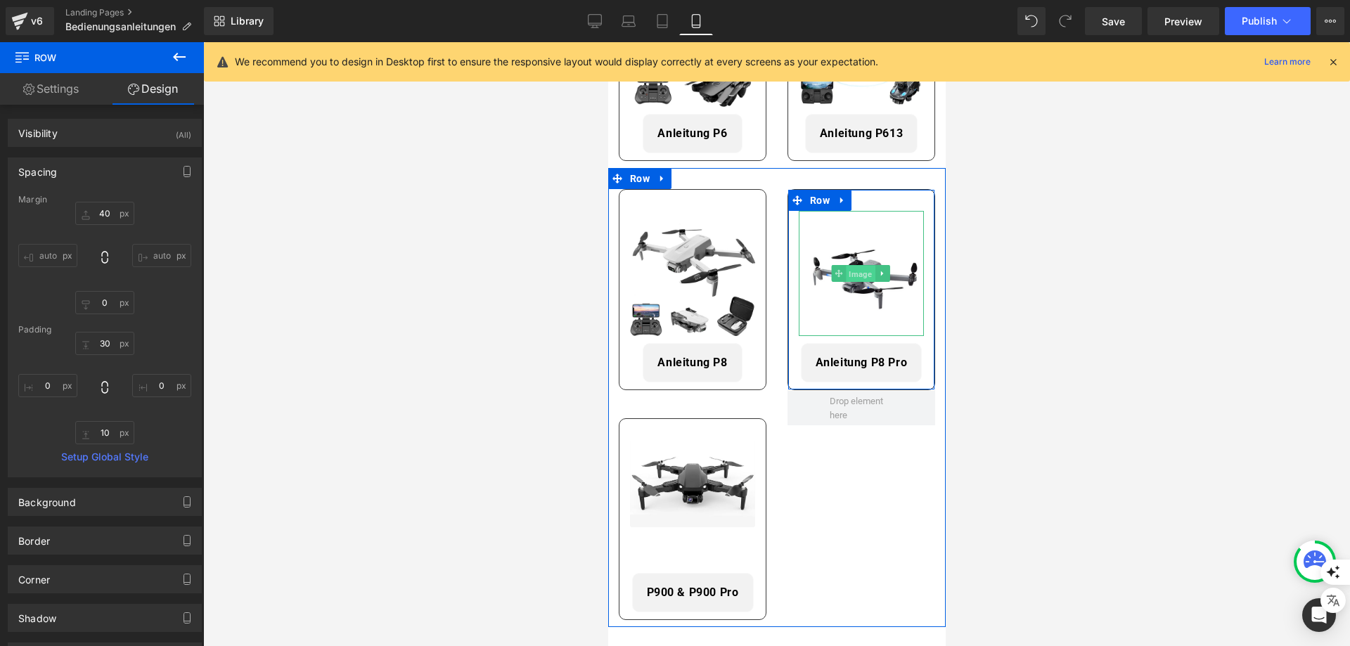
click at [855, 268] on span "Image" at bounding box center [859, 274] width 29 height 17
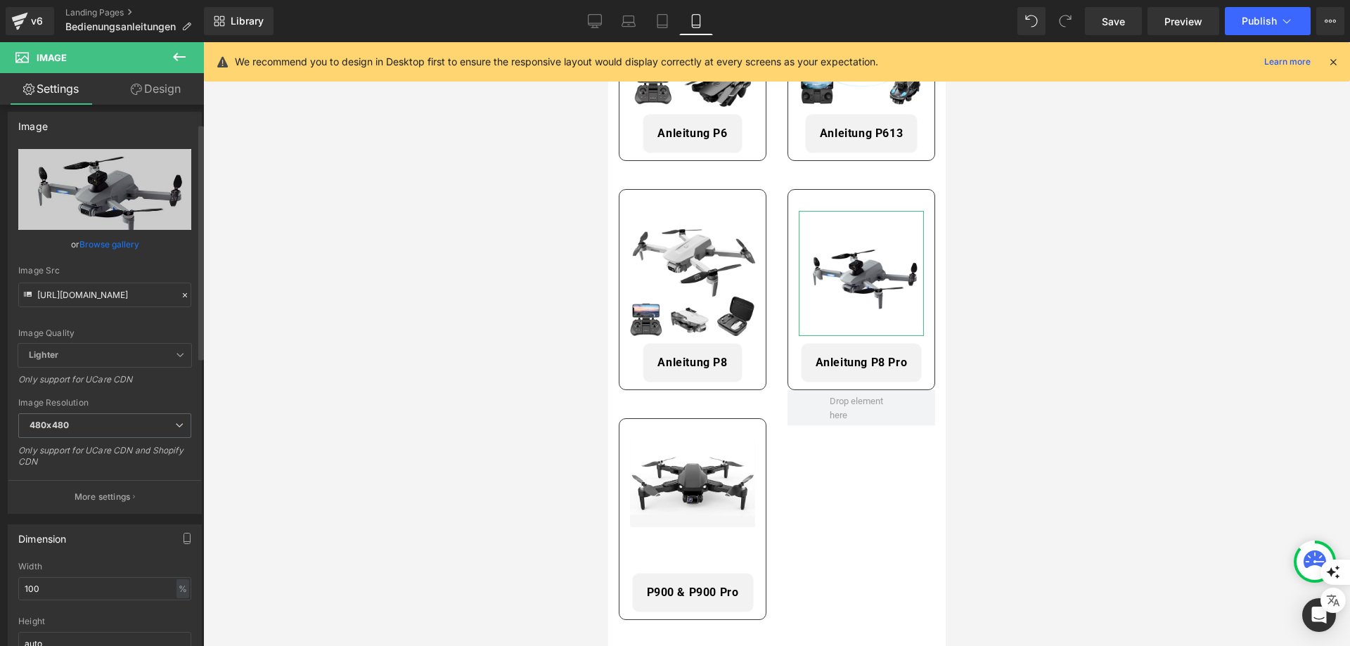
scroll to position [0, 0]
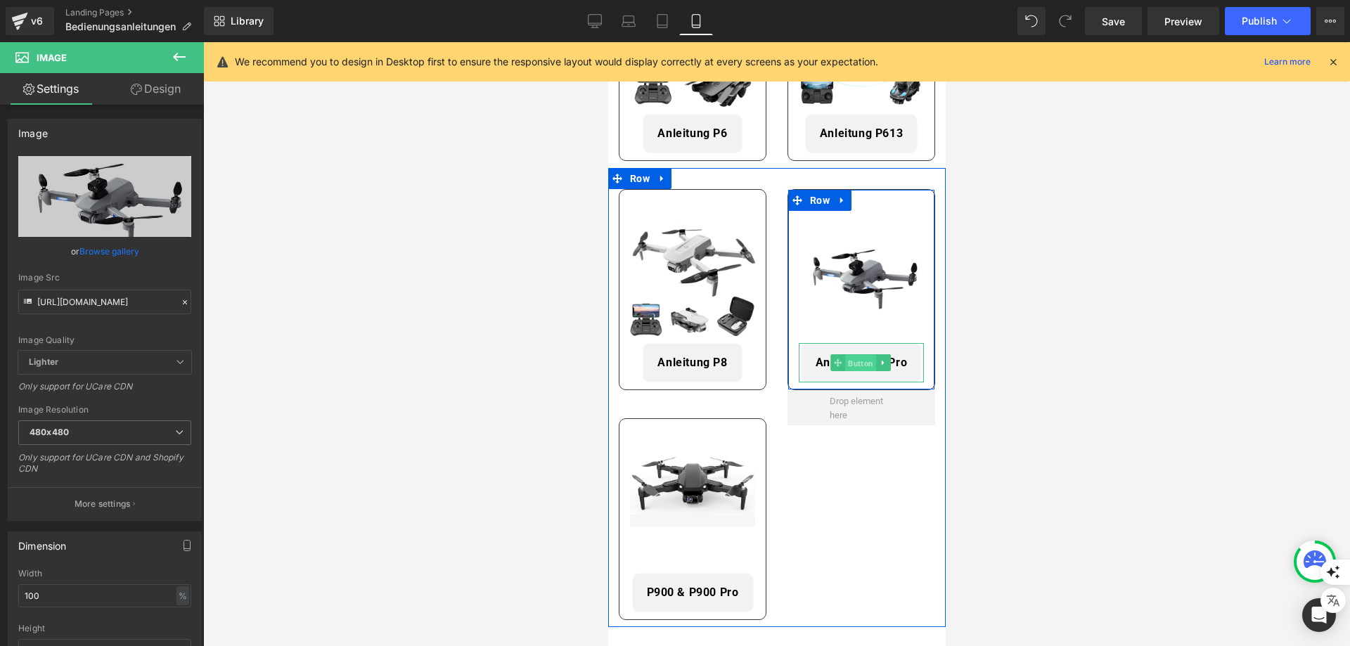
drag, startPoint x: 856, startPoint y: 354, endPoint x: 1151, endPoint y: 378, distance: 296.4
click at [856, 355] on span "Button" at bounding box center [860, 363] width 31 height 17
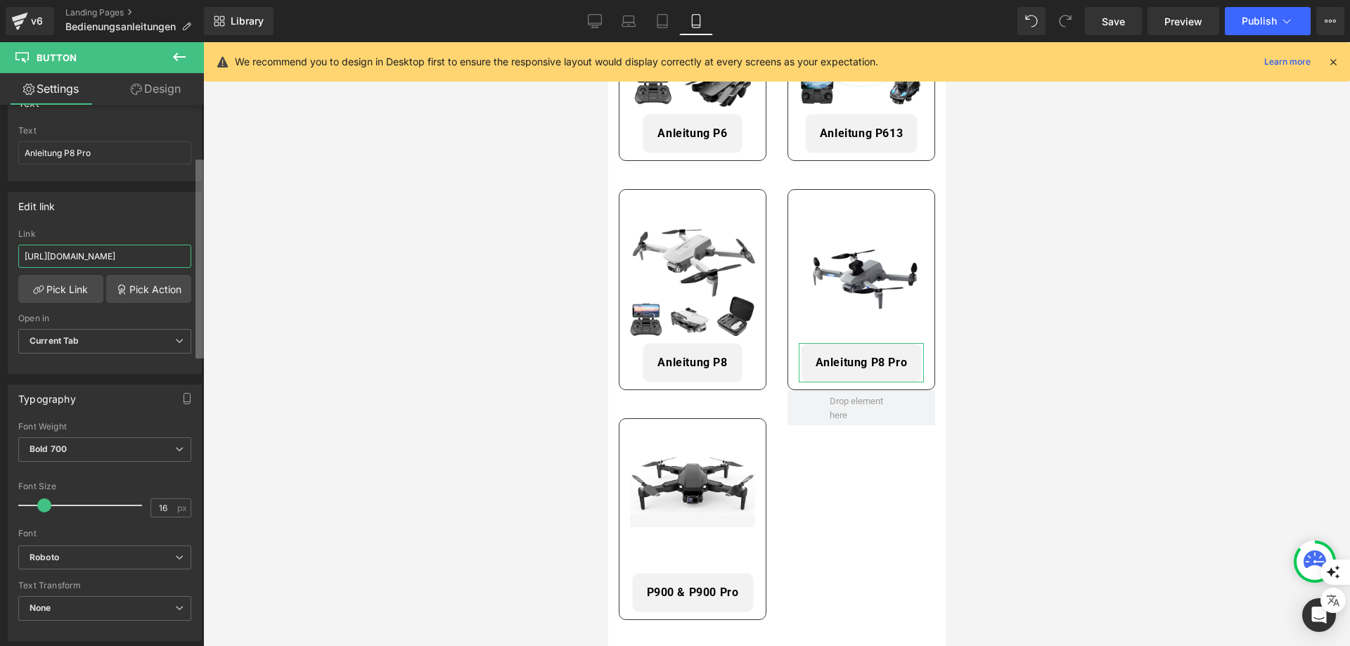
scroll to position [0, 264]
drag, startPoint x: 85, startPoint y: 261, endPoint x: 202, endPoint y: 271, distance: 117.2
click at [202, 271] on div "Button Button Styles Custom Custom Setup Global Style Custom Setup Global Style…" at bounding box center [102, 379] width 204 height 548
click at [96, 229] on div "Link" at bounding box center [104, 234] width 173 height 10
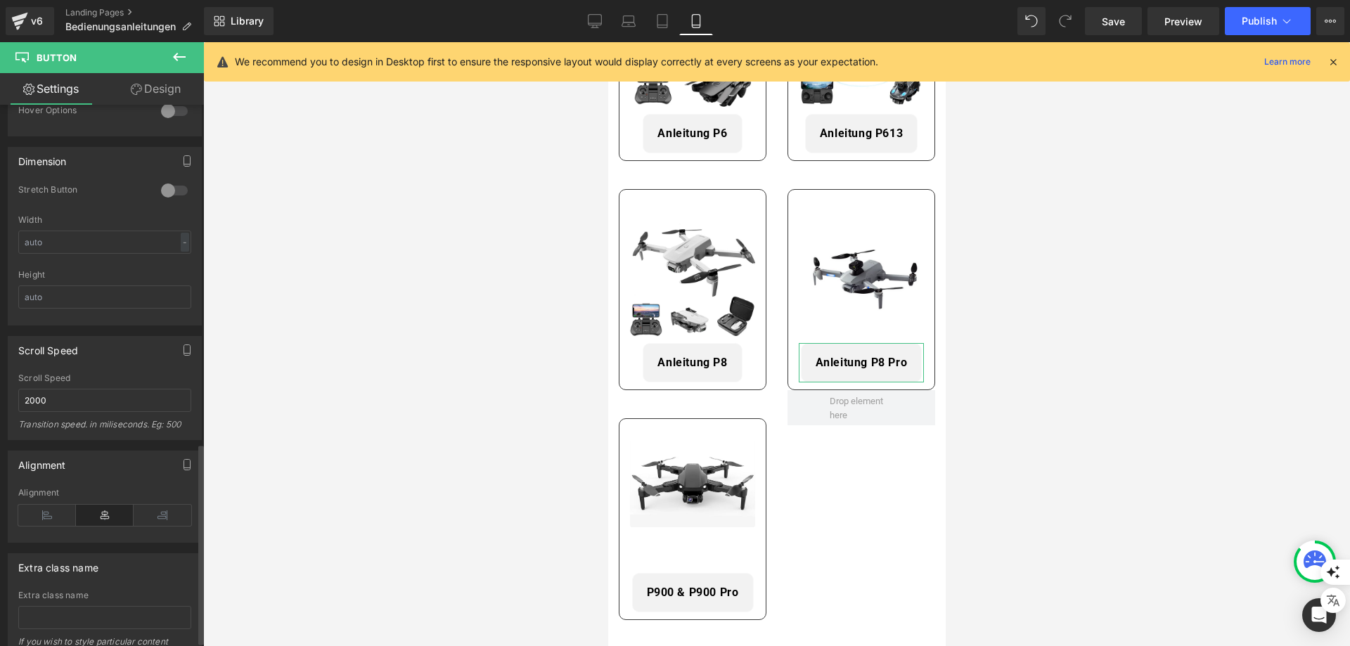
scroll to position [929, 0]
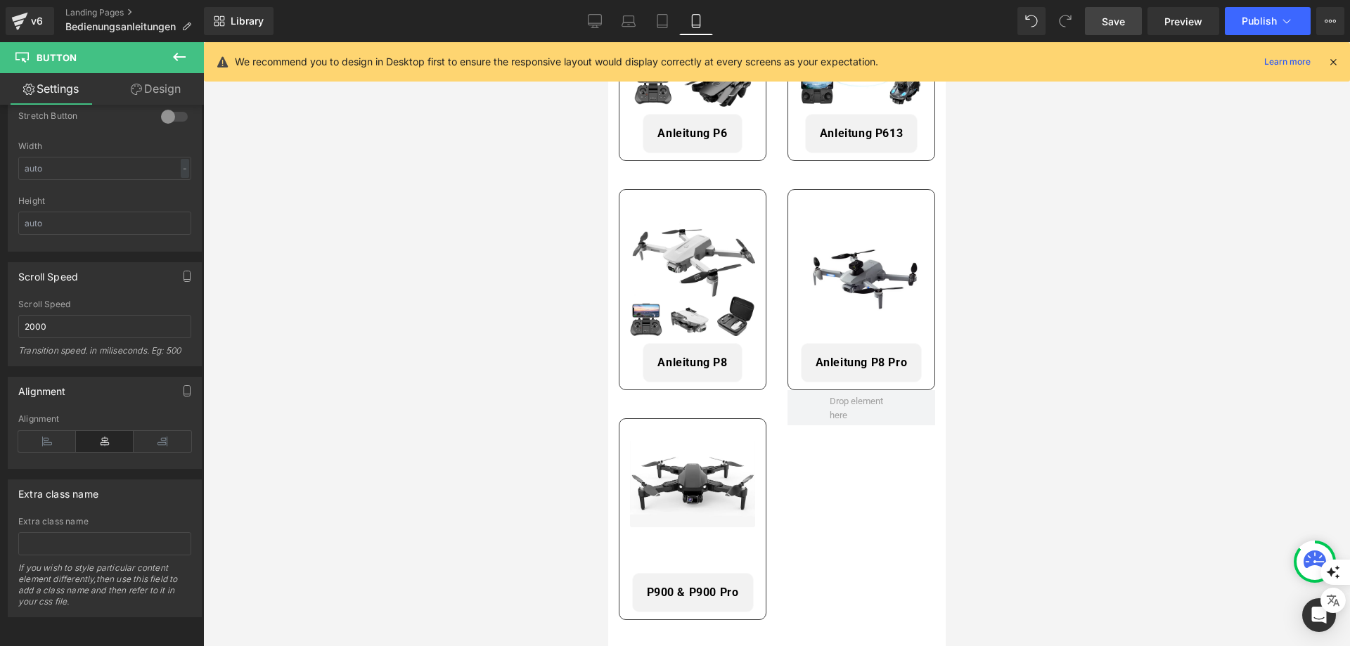
click at [1119, 23] on span "Save" at bounding box center [1113, 21] width 23 height 15
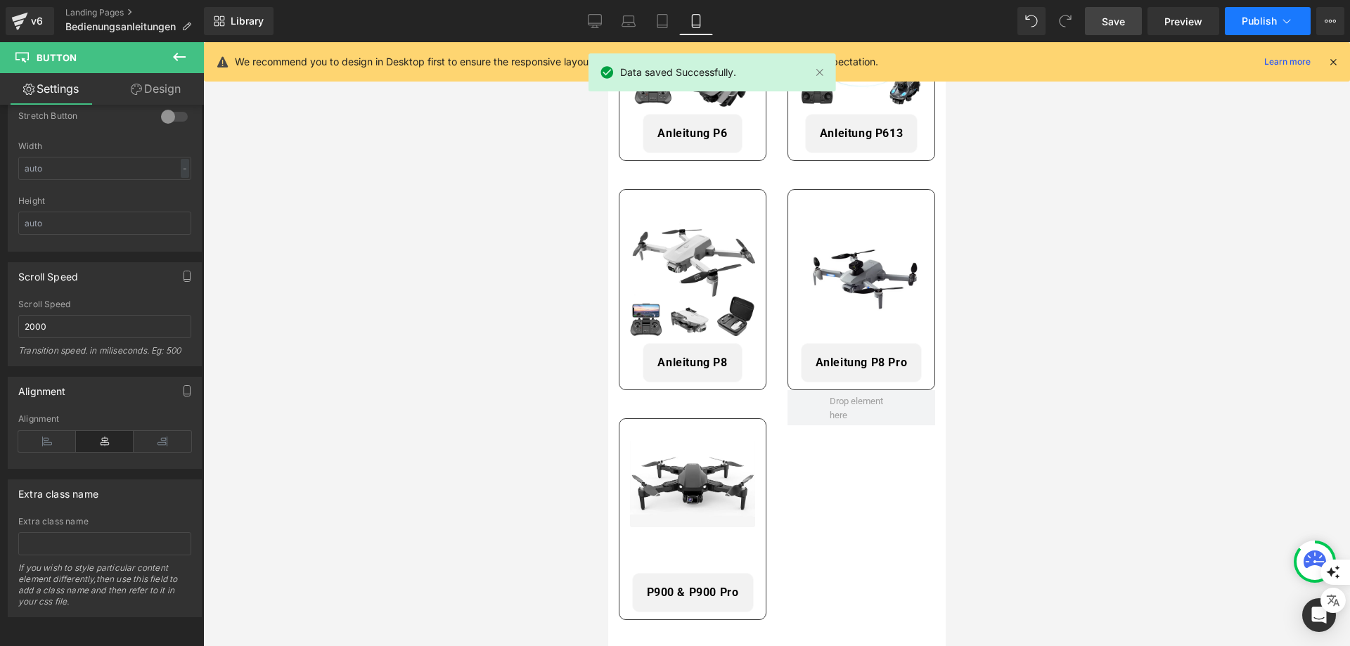
click at [1270, 30] on button "Publish" at bounding box center [1268, 21] width 86 height 28
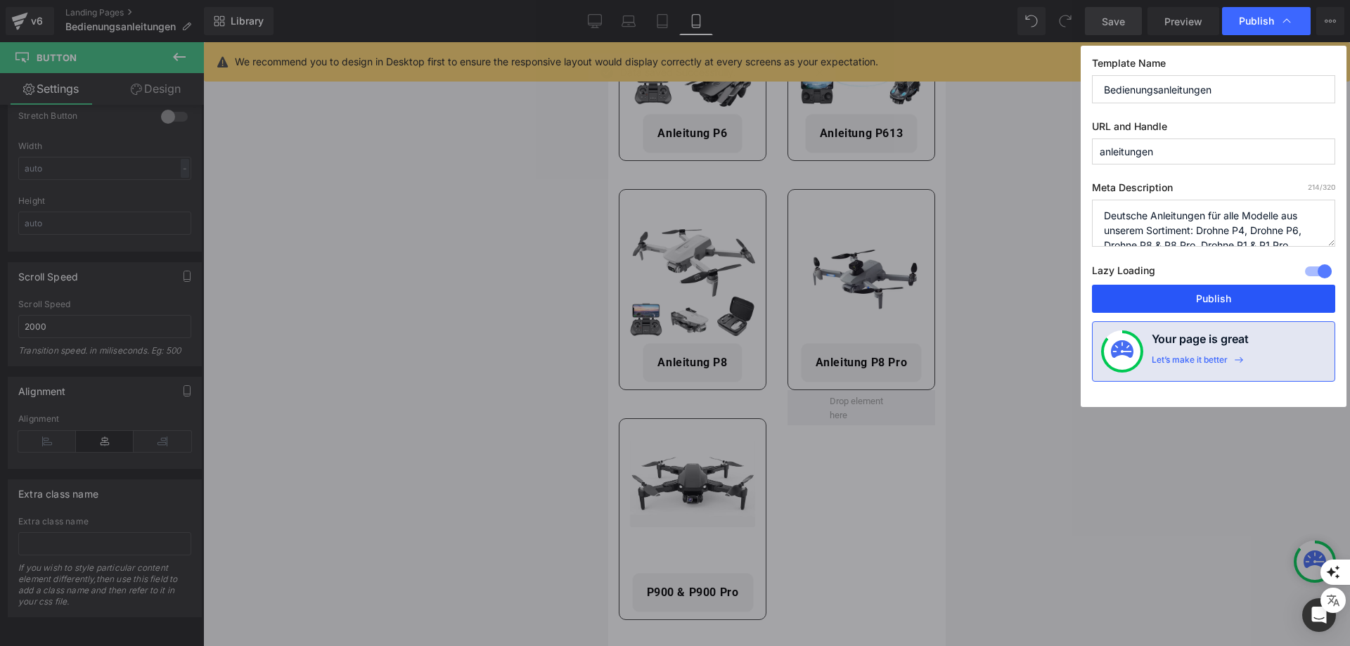
click at [1219, 298] on button "Publish" at bounding box center [1213, 299] width 243 height 28
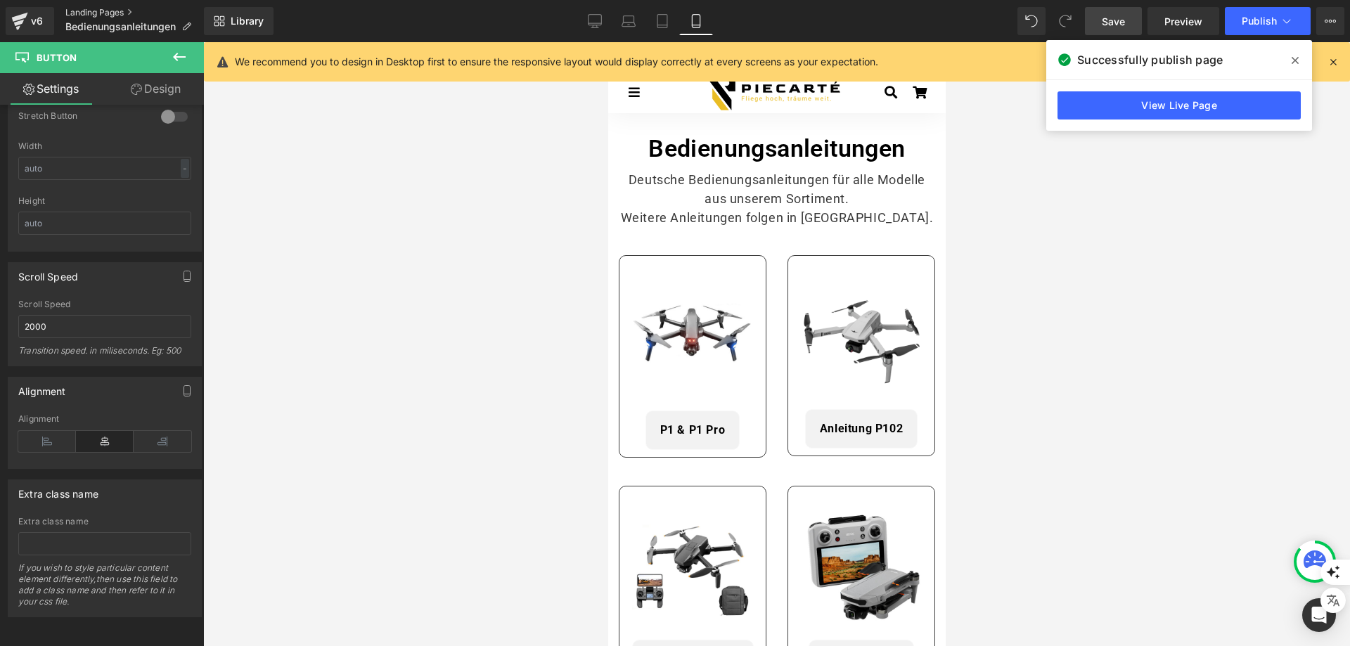
click at [103, 11] on link "Landing Pages" at bounding box center [134, 12] width 139 height 11
